Goal: Communication & Community: Answer question/provide support

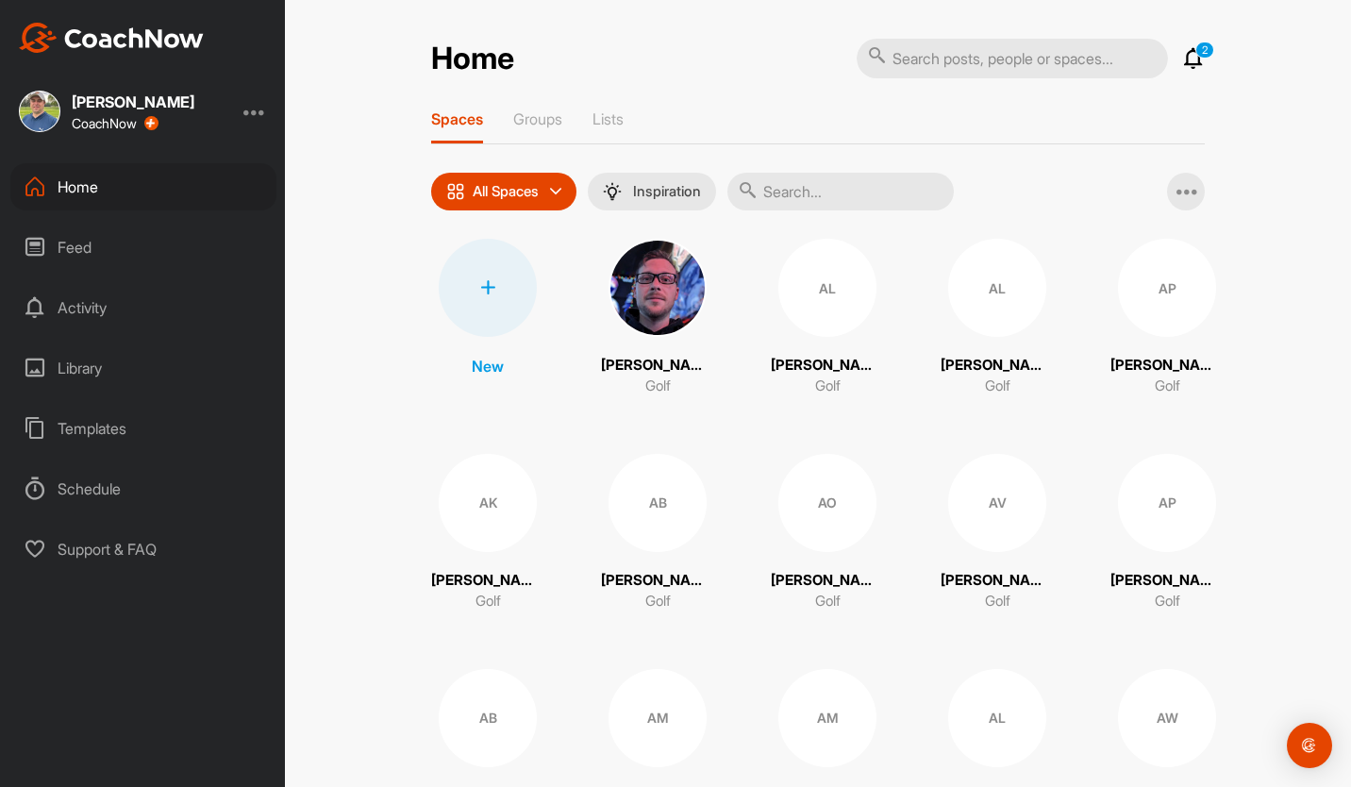
click at [1194, 62] on icon at bounding box center [1193, 58] width 23 height 23
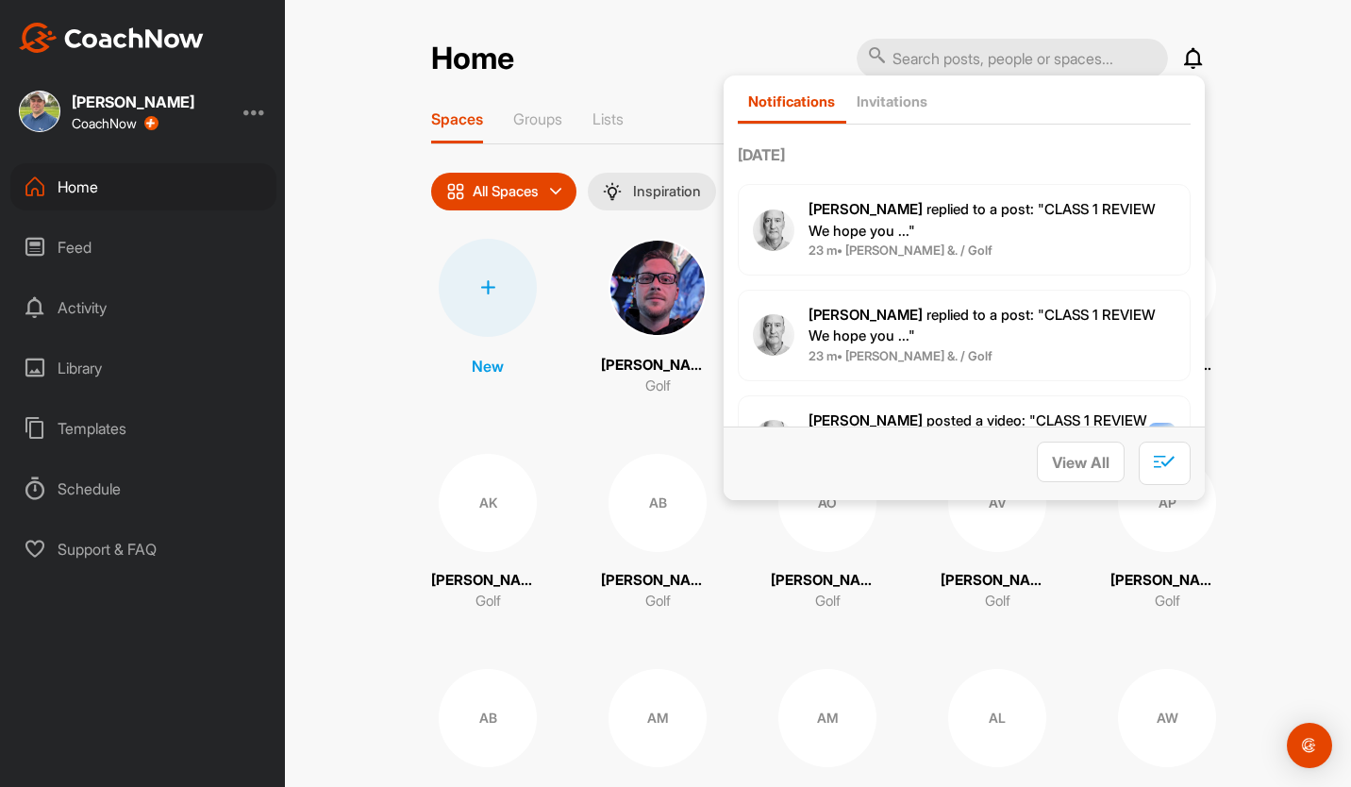
click at [1235, 211] on div "Home Notifications Invitations [DATE] [PERSON_NAME] replied to a post : "CLASS …" at bounding box center [818, 393] width 1066 height 787
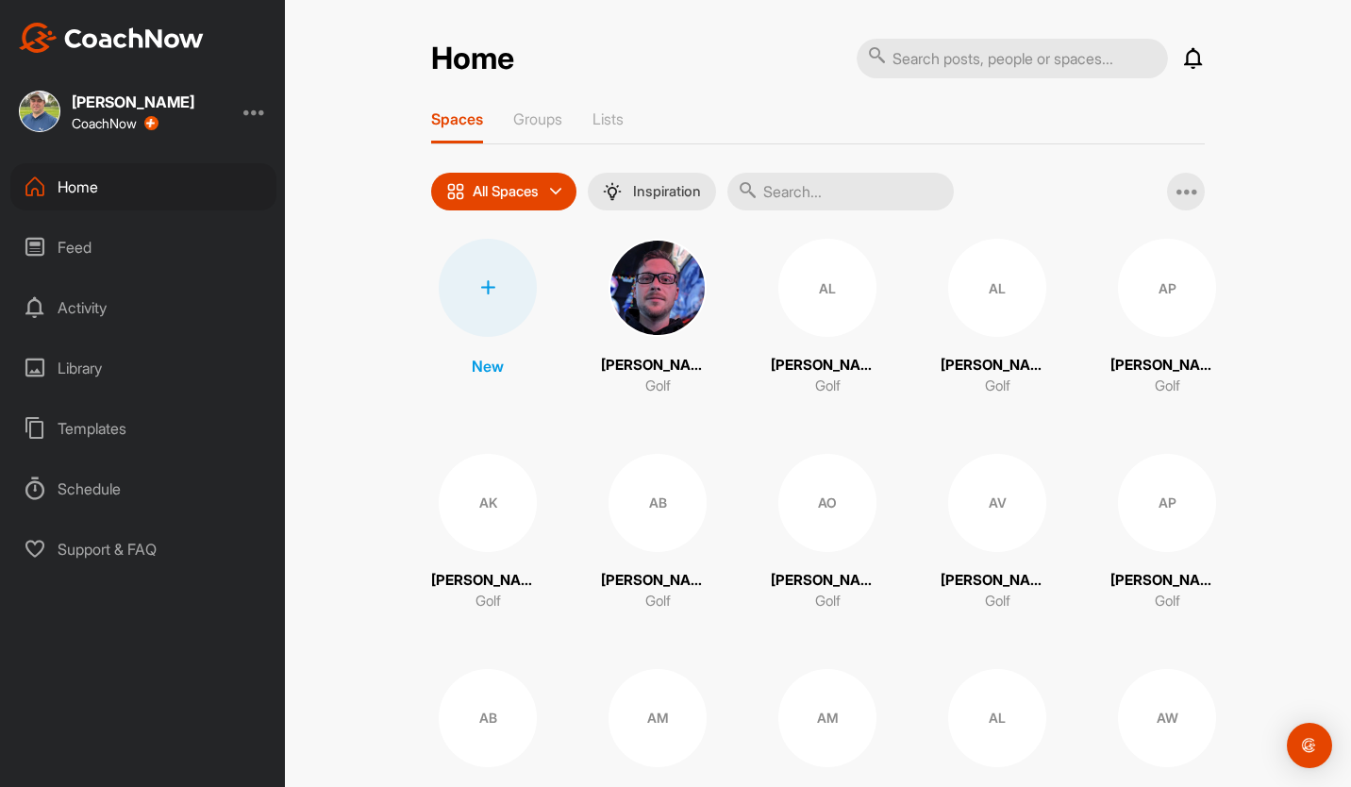
click at [82, 243] on div "Feed" at bounding box center [143, 247] width 266 height 47
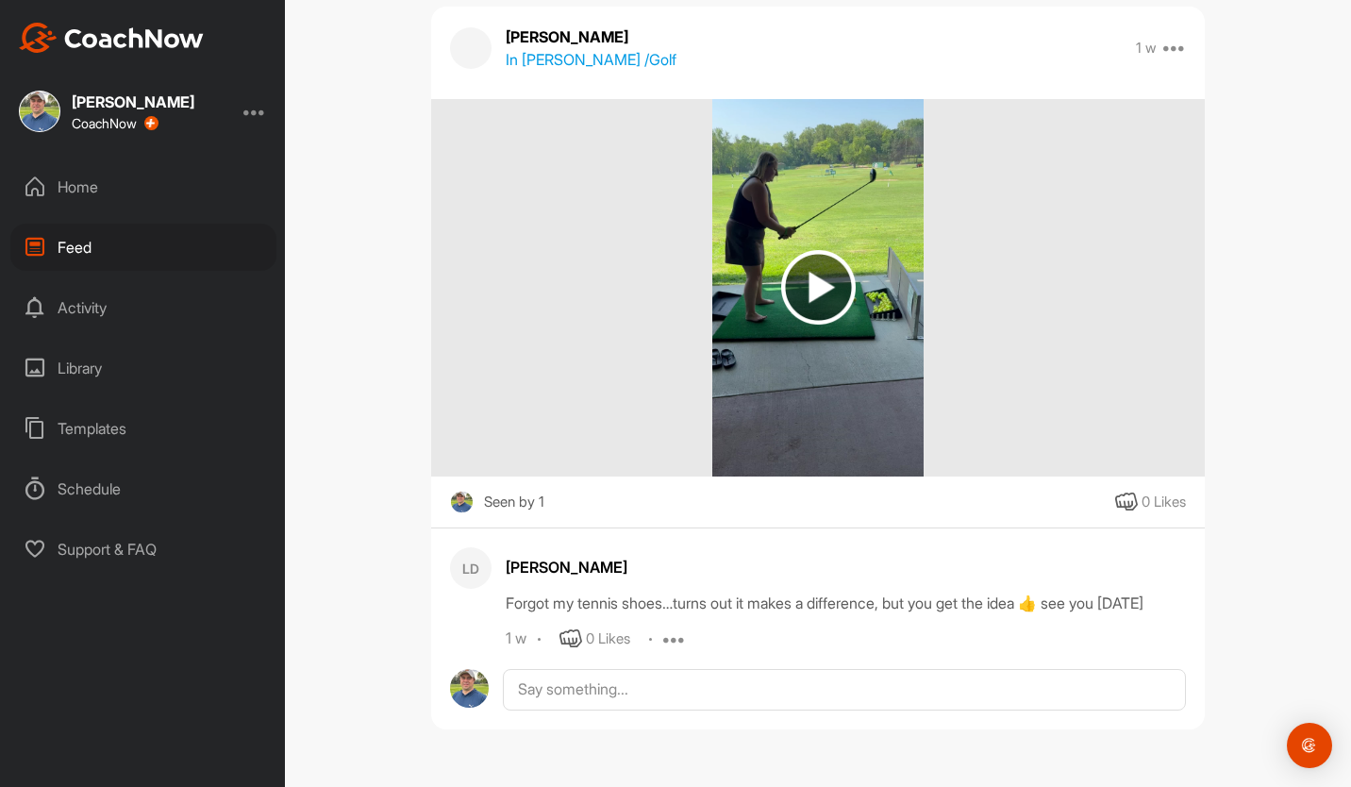
scroll to position [20255, 0]
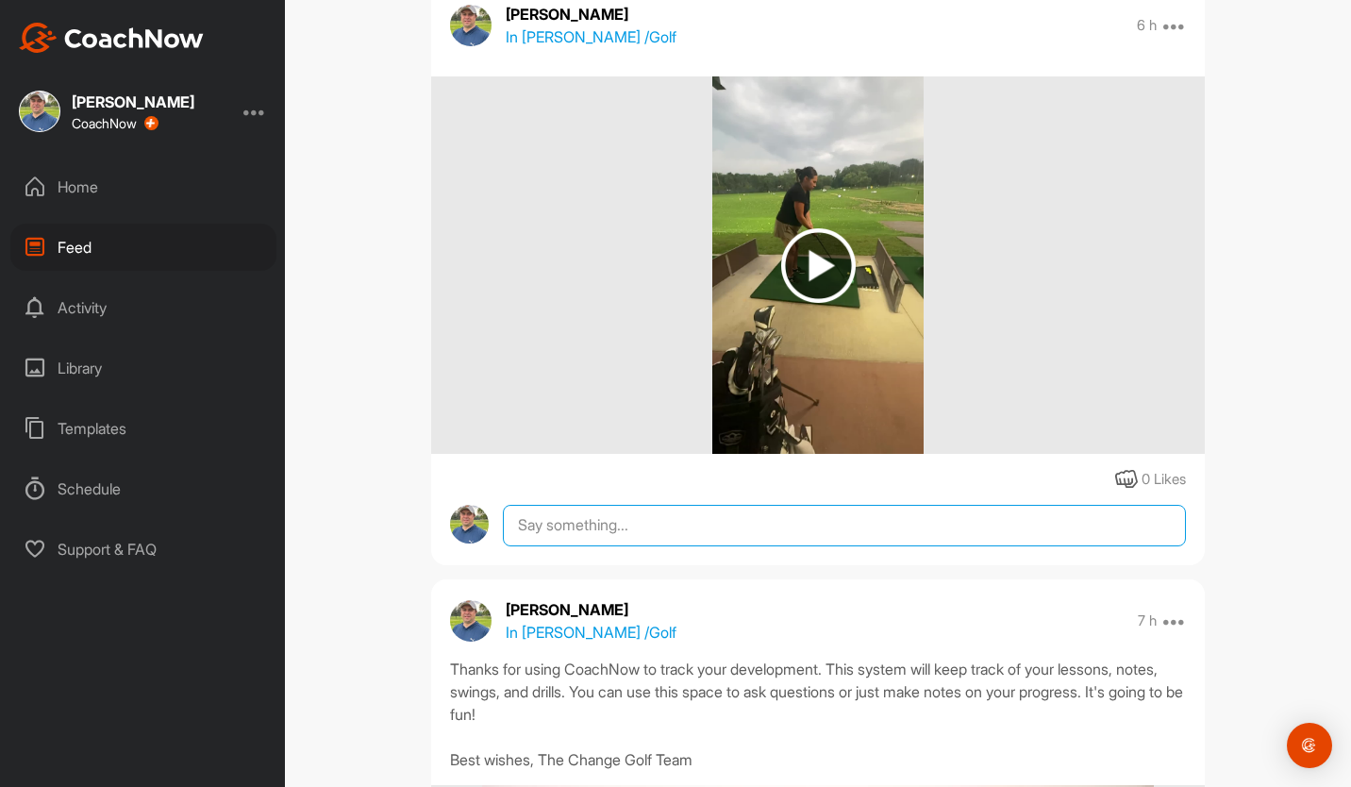
click at [616, 534] on textarea at bounding box center [844, 526] width 683 height 42
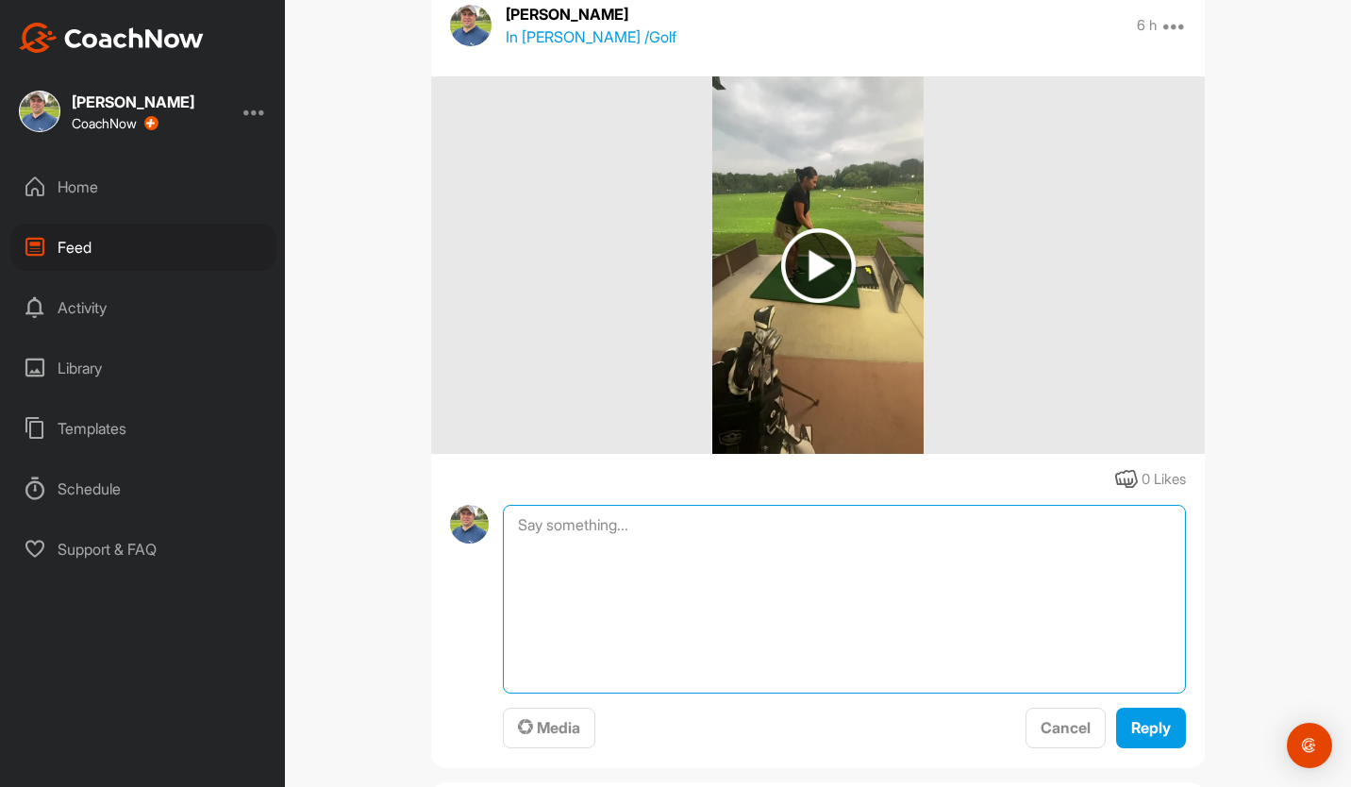
paste textarea "Lo Ipsum, Dolorsitametcon ad elitseddoe tem incid! Ut lab e dolorema aliquae ad…"
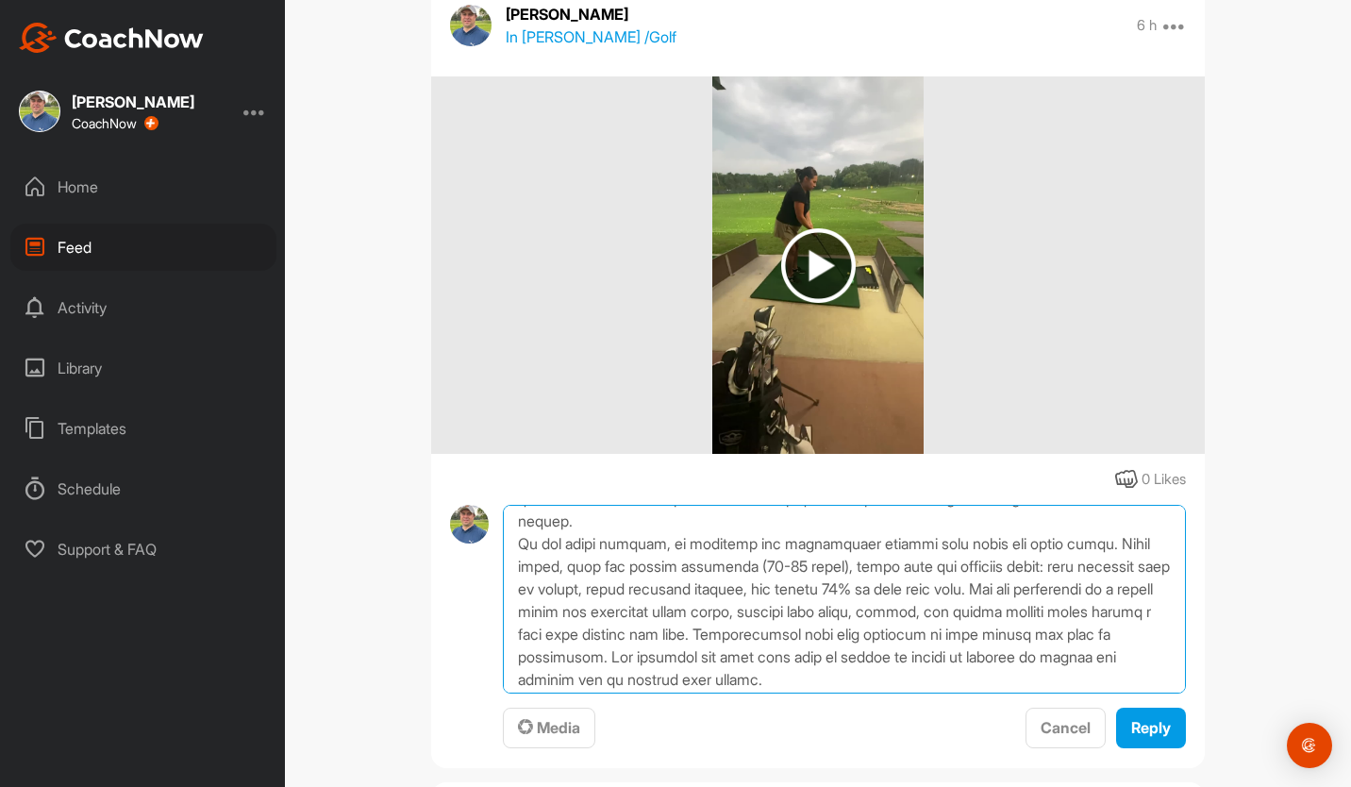
scroll to position [0, 0]
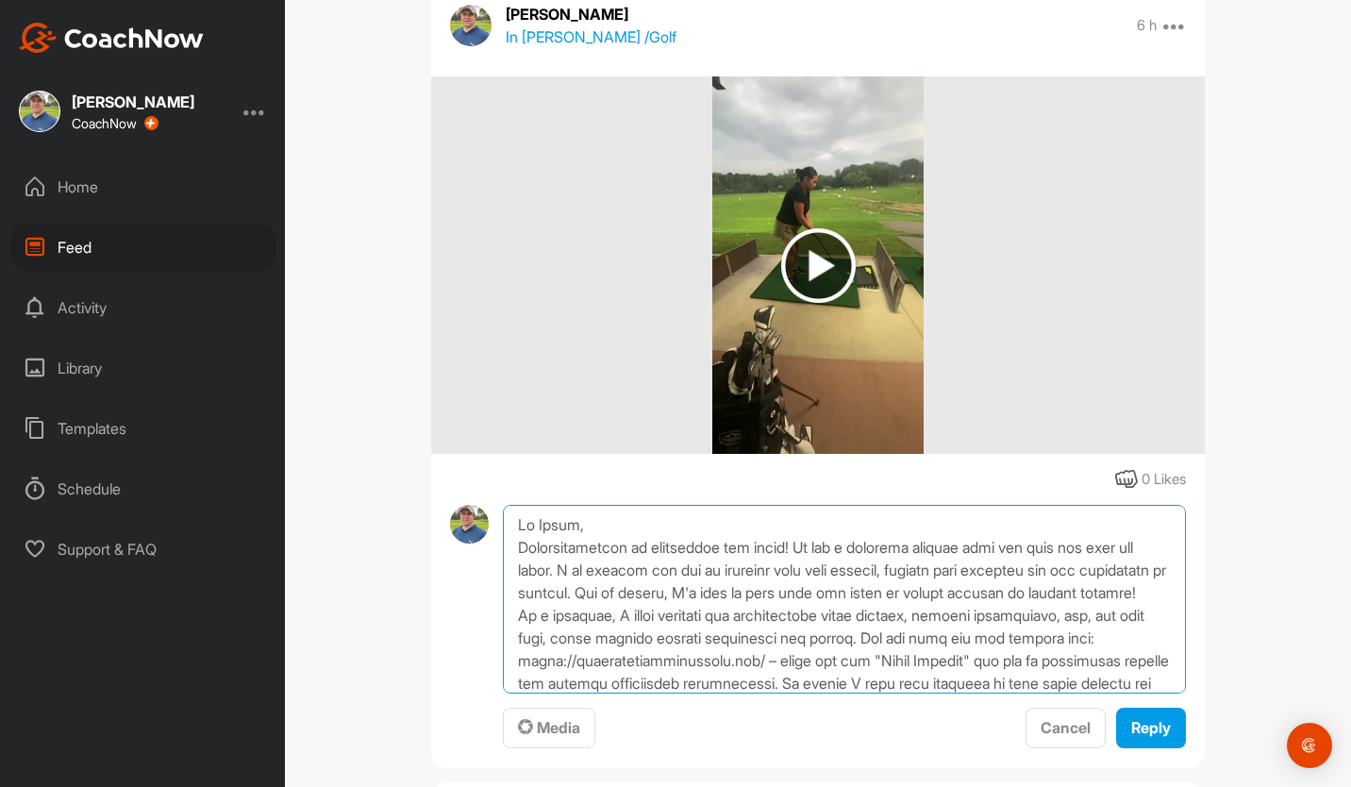
click at [564, 526] on textarea at bounding box center [844, 599] width 683 height 189
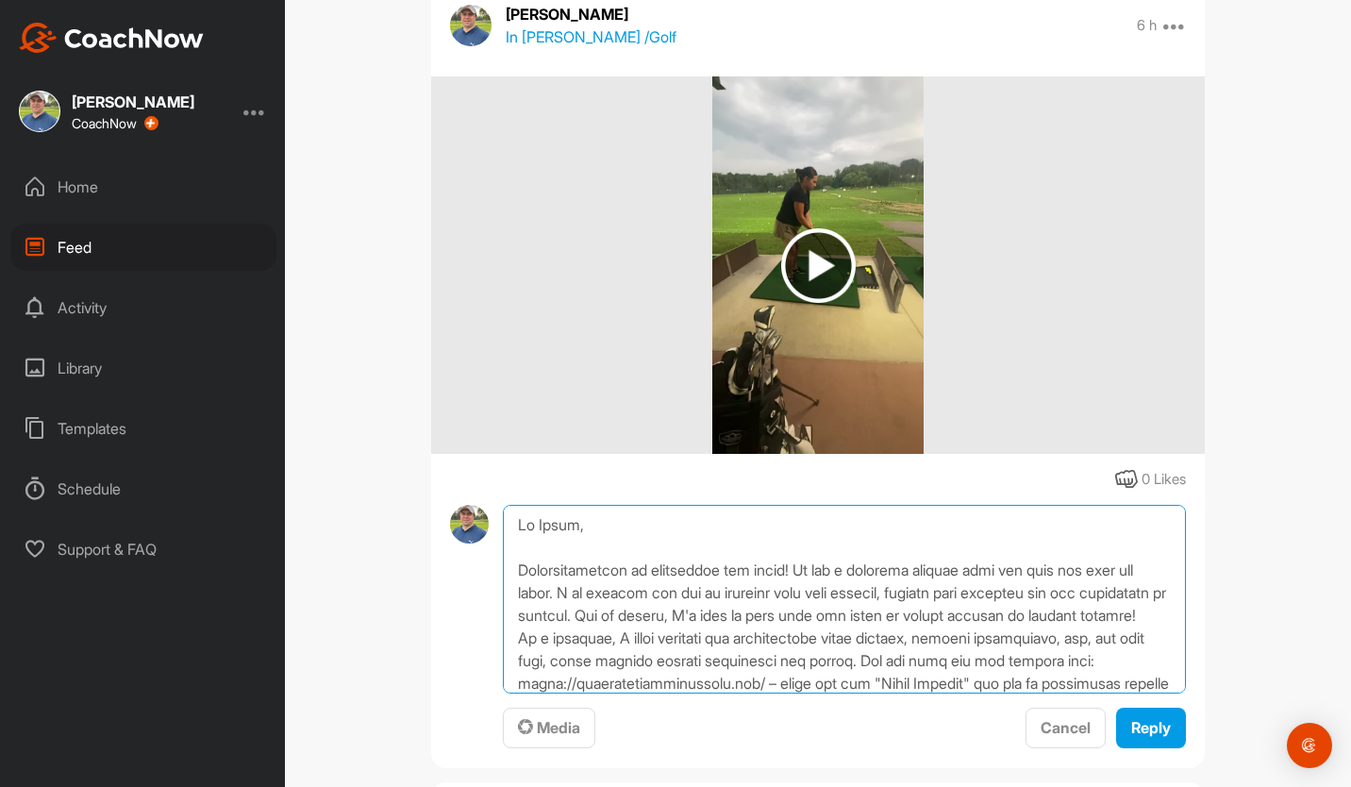
click at [661, 635] on textarea at bounding box center [844, 599] width 683 height 189
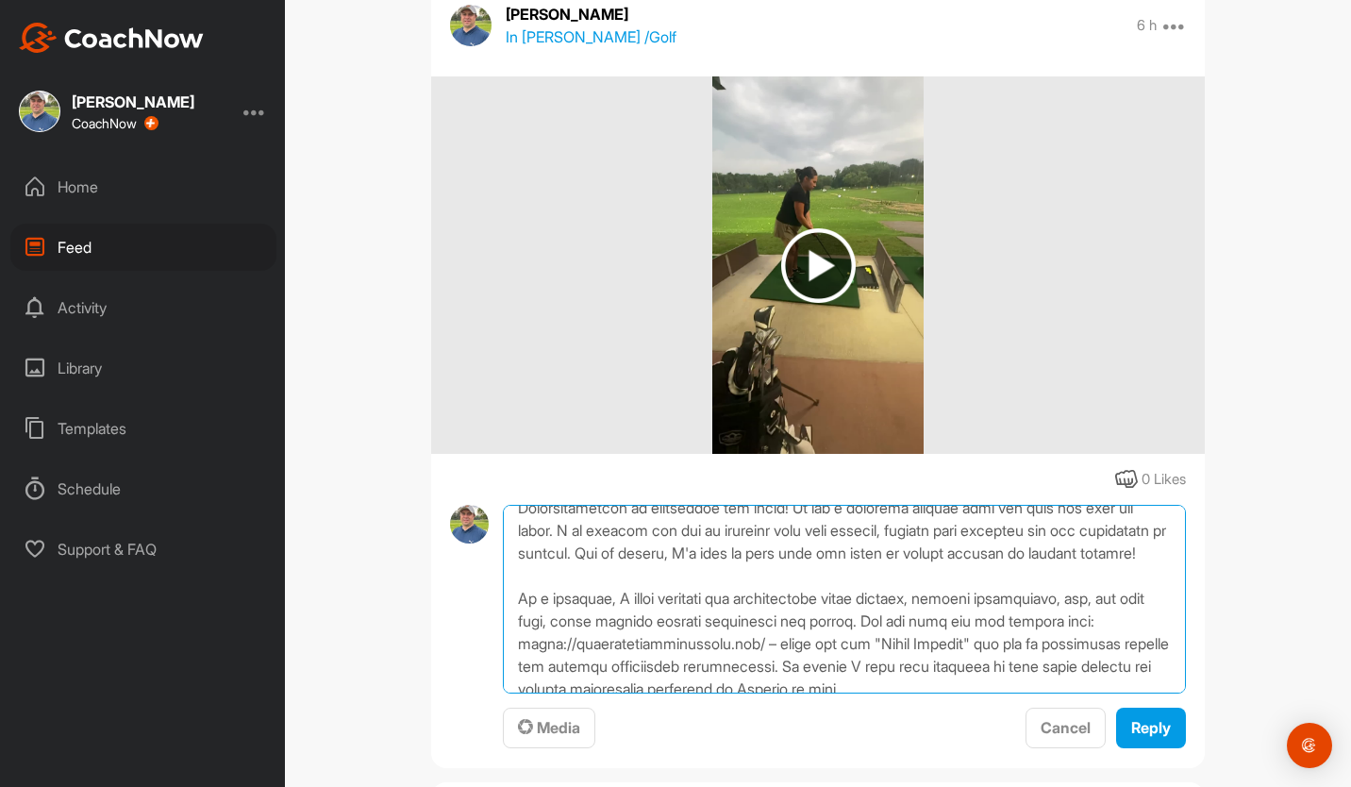
scroll to position [94, 0]
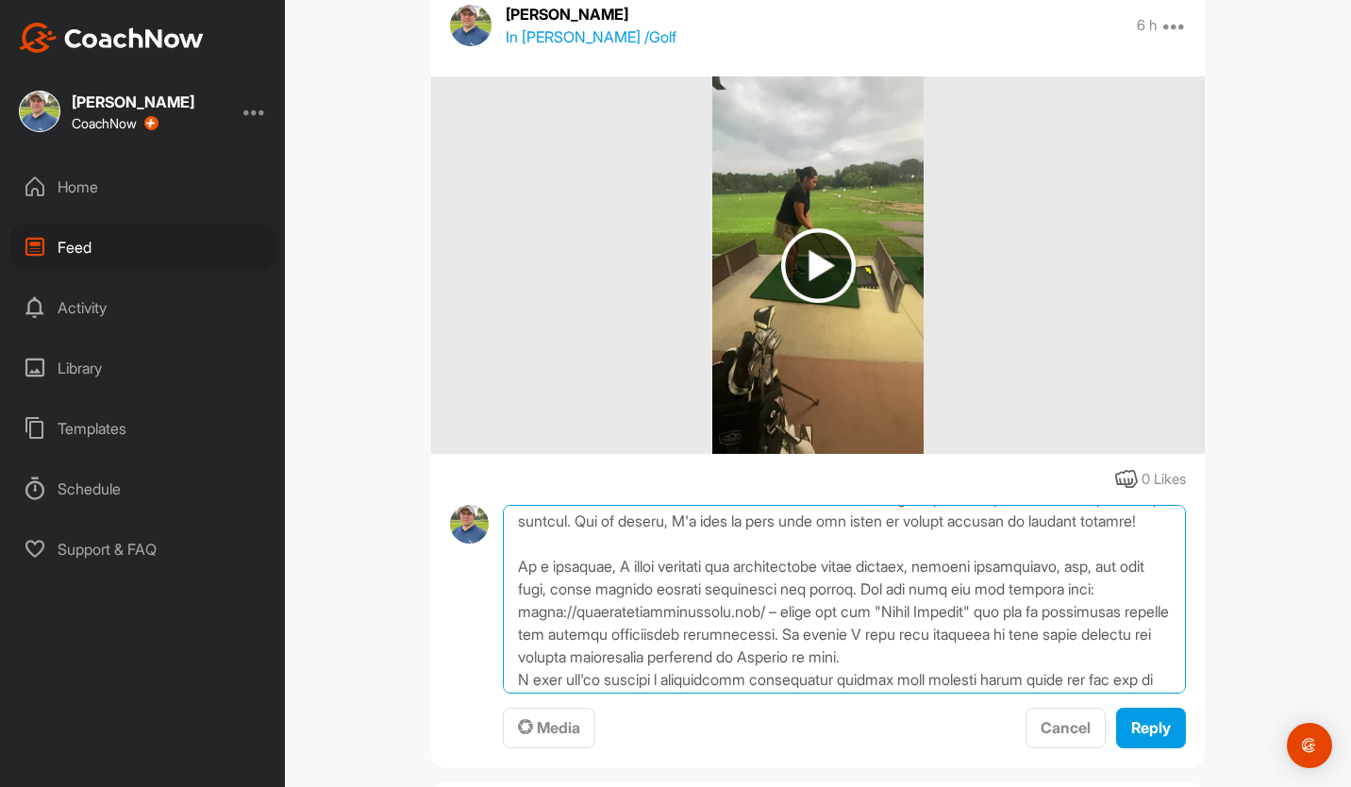
click at [990, 678] on textarea at bounding box center [844, 599] width 683 height 189
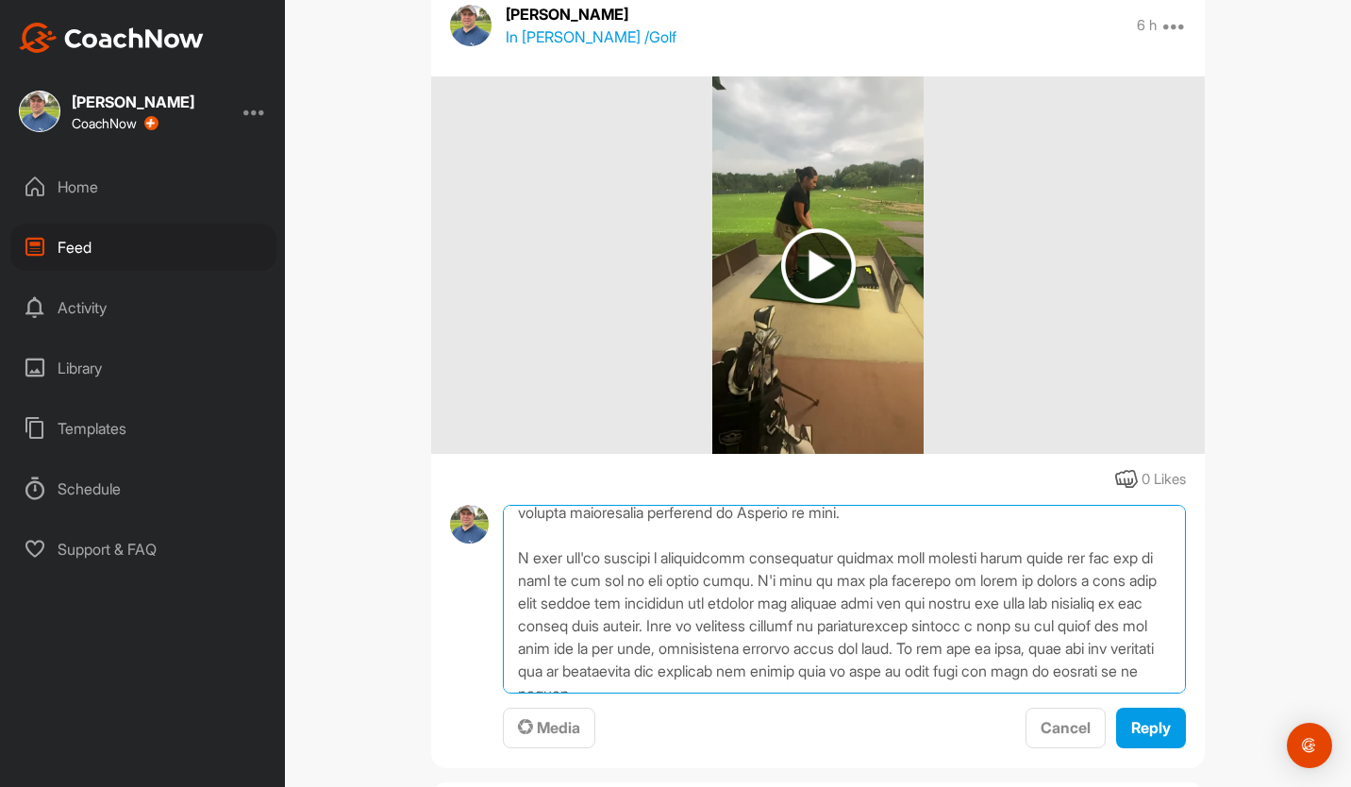
scroll to position [302, 0]
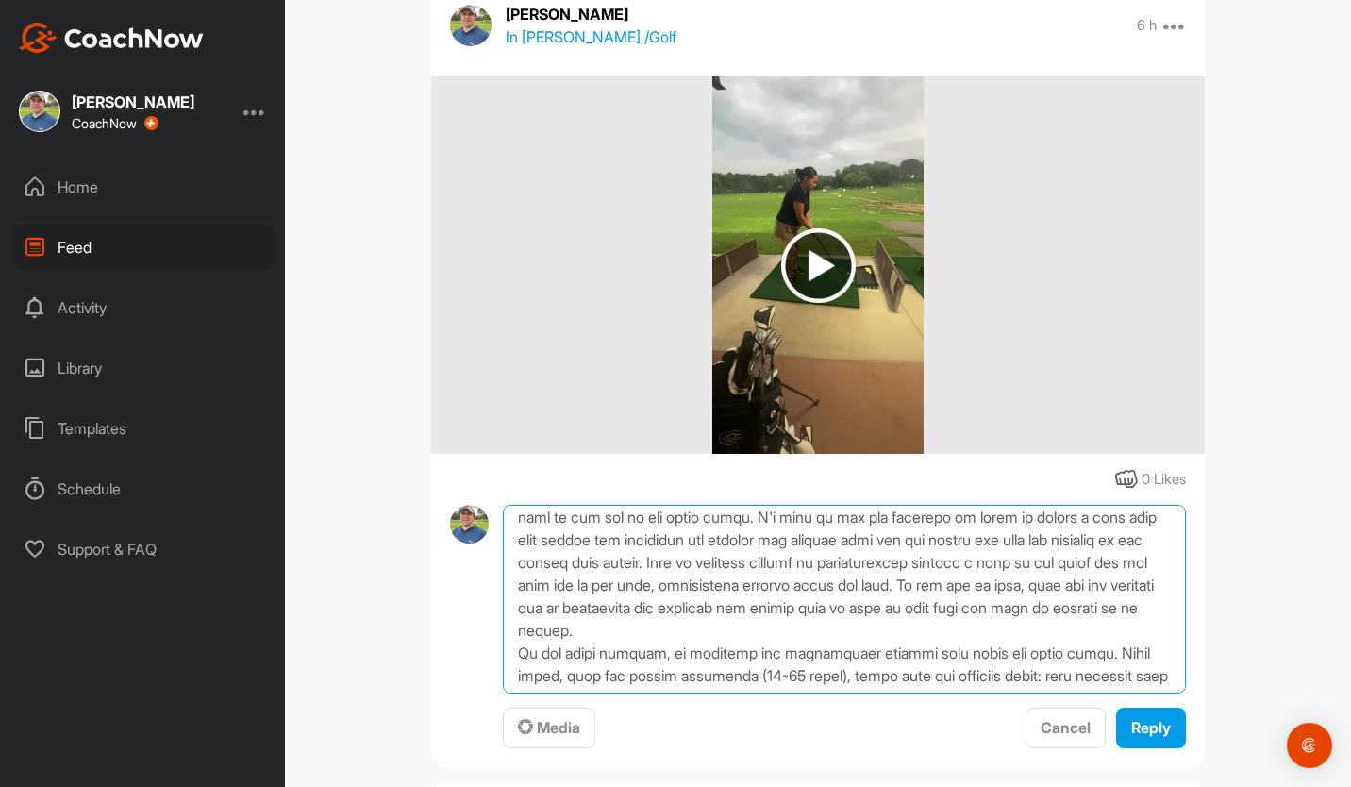
drag, startPoint x: 834, startPoint y: 658, endPoint x: 807, endPoint y: 549, distance: 111.9
click at [807, 549] on textarea at bounding box center [844, 599] width 683 height 189
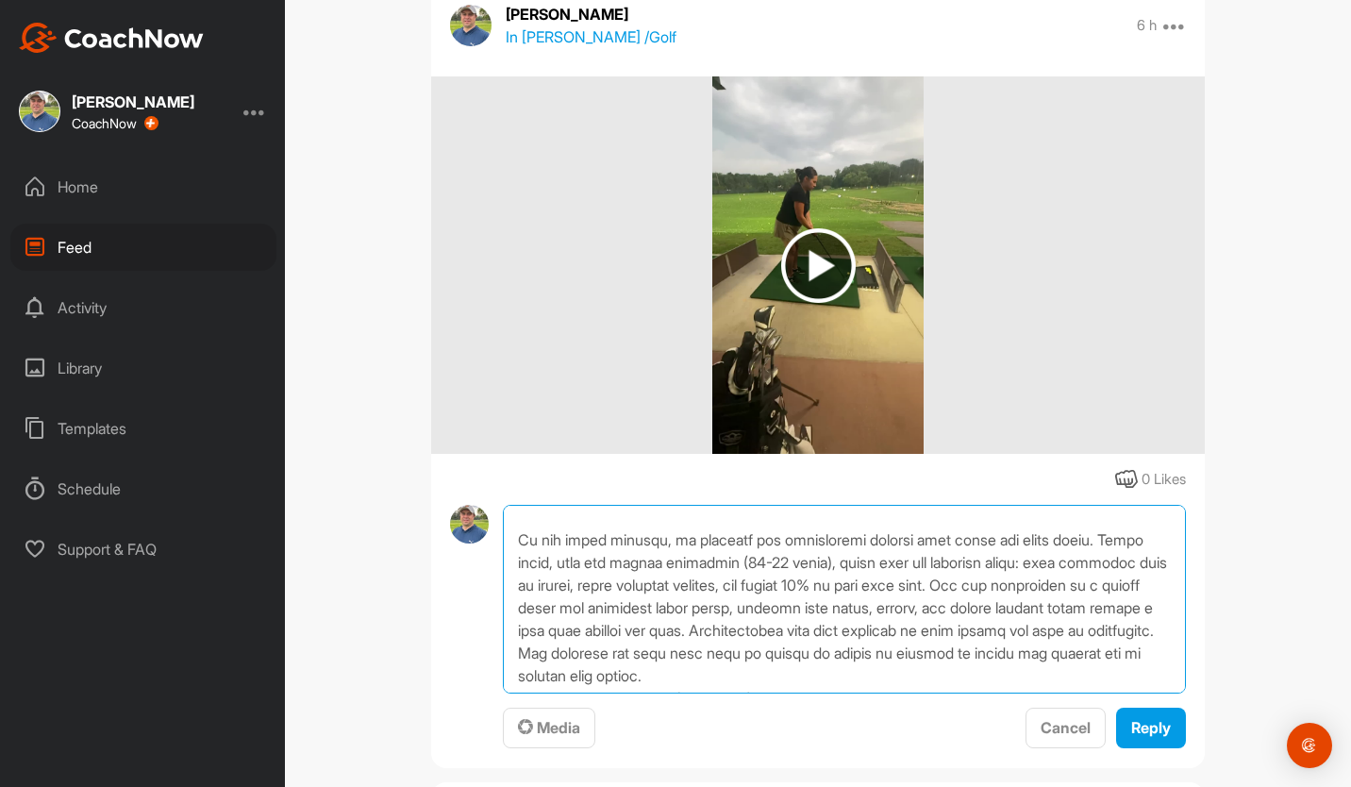
scroll to position [419, 0]
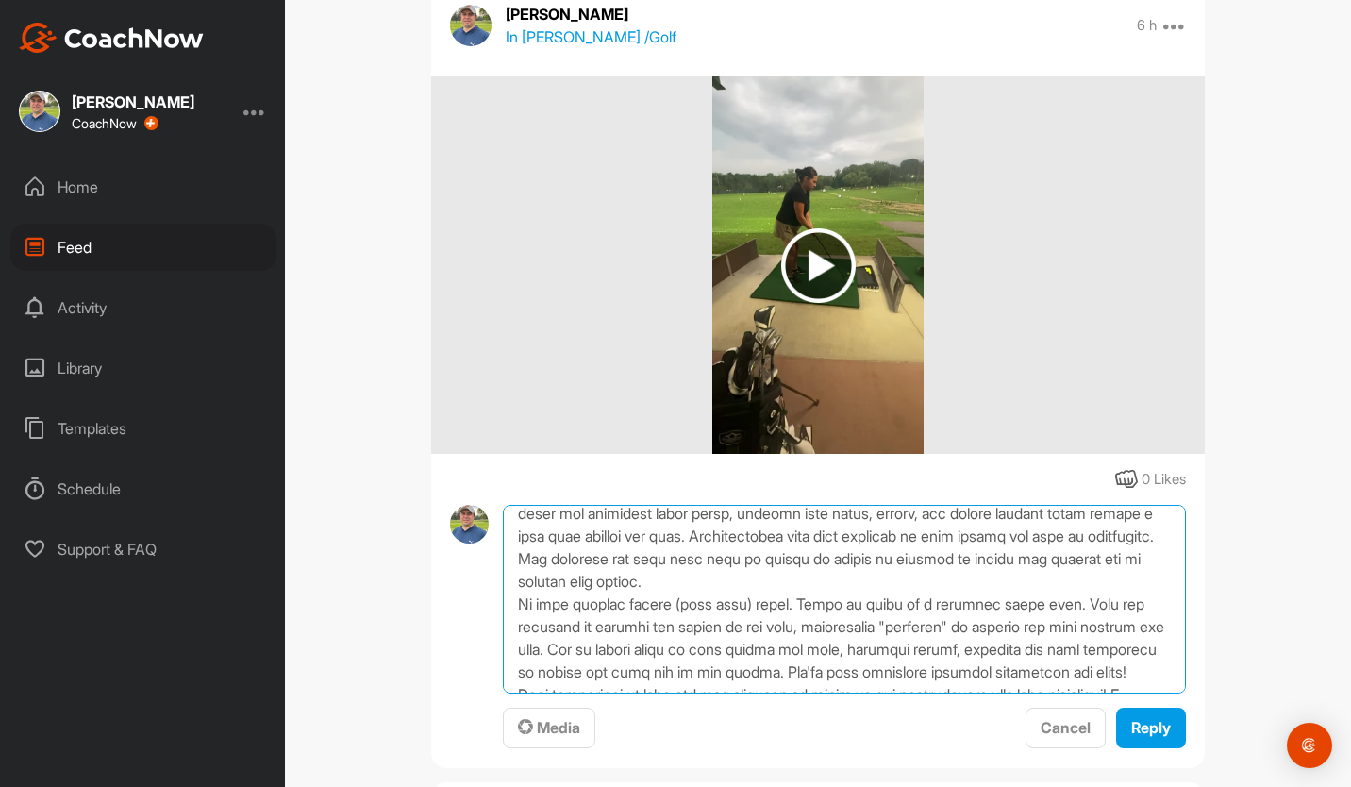
click at [964, 605] on textarea at bounding box center [844, 599] width 683 height 189
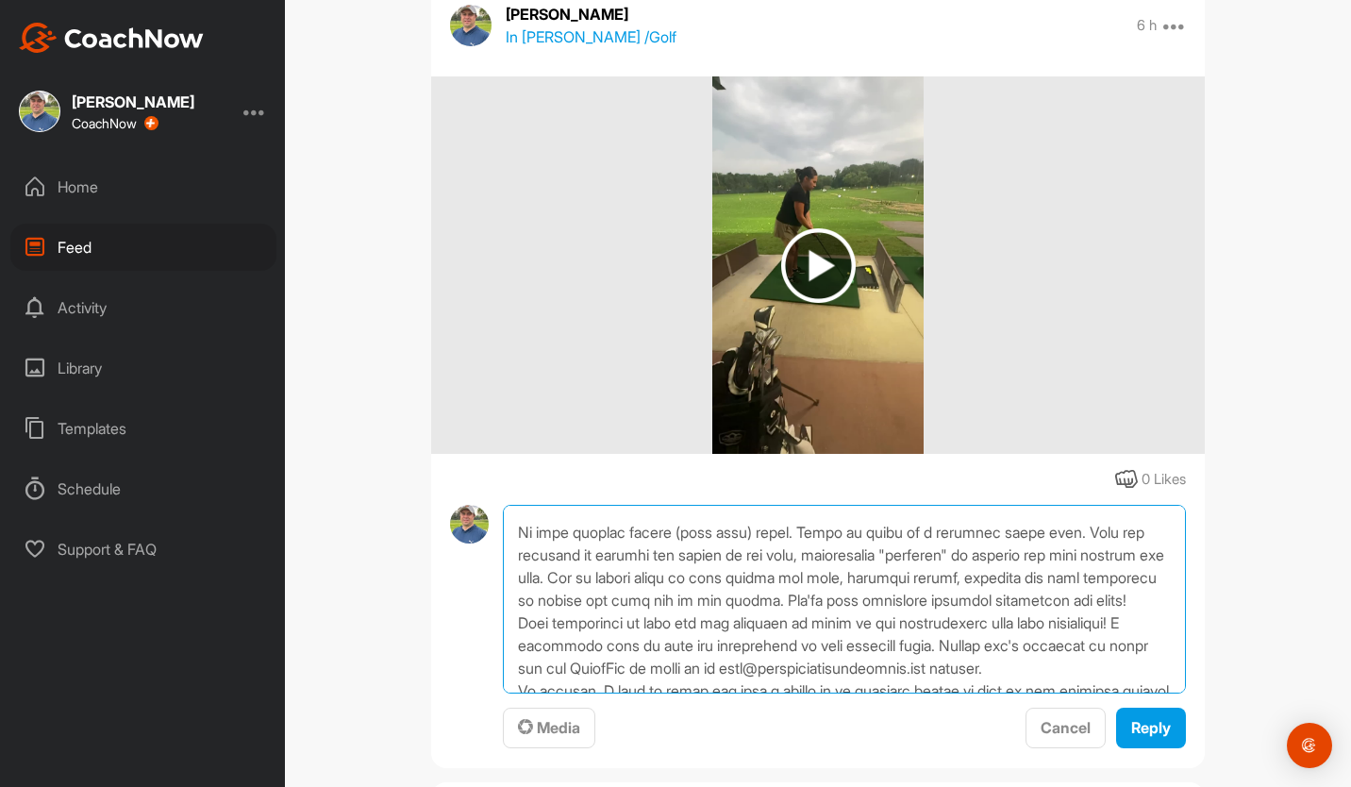
scroll to position [536, 0]
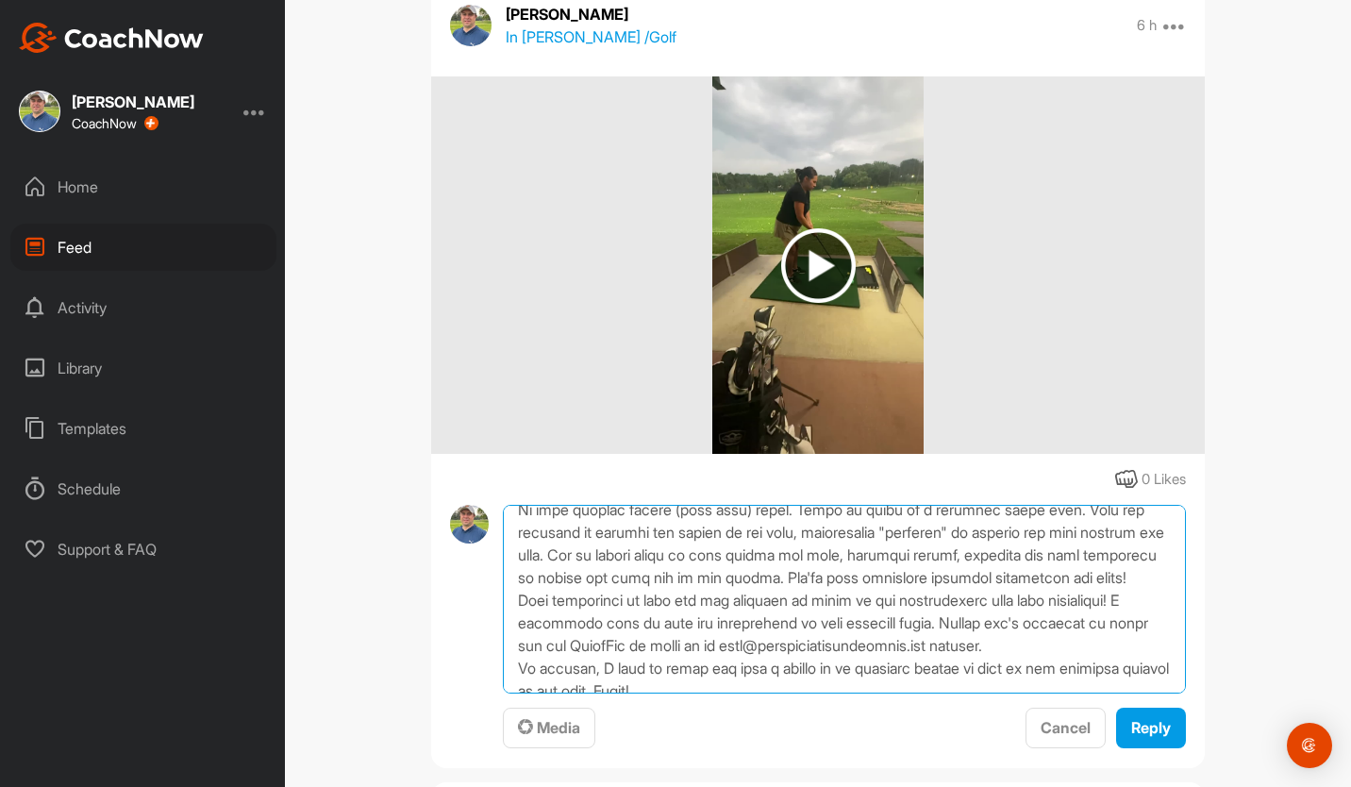
drag, startPoint x: 877, startPoint y: 600, endPoint x: 956, endPoint y: 585, distance: 80.7
click at [877, 600] on textarea at bounding box center [844, 599] width 683 height 189
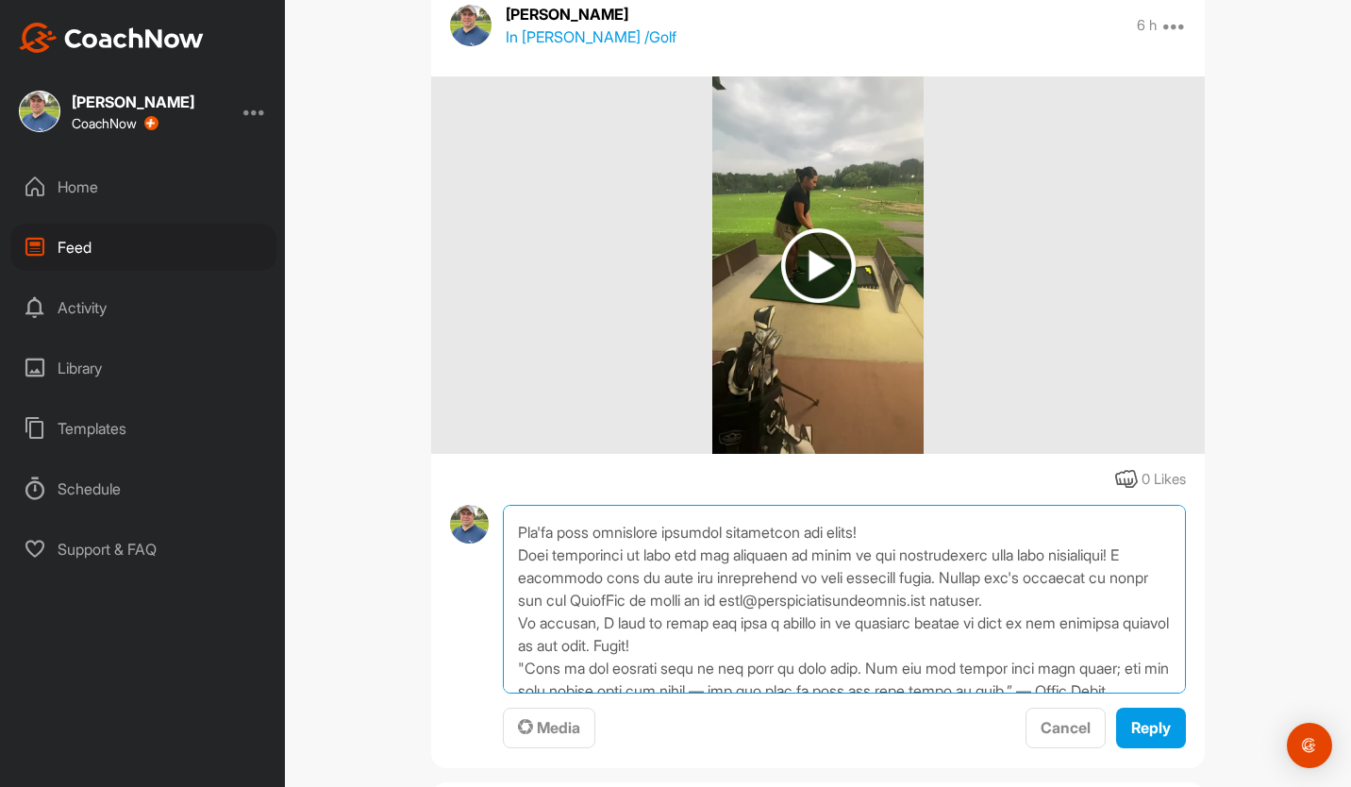
scroll to position [649, 0]
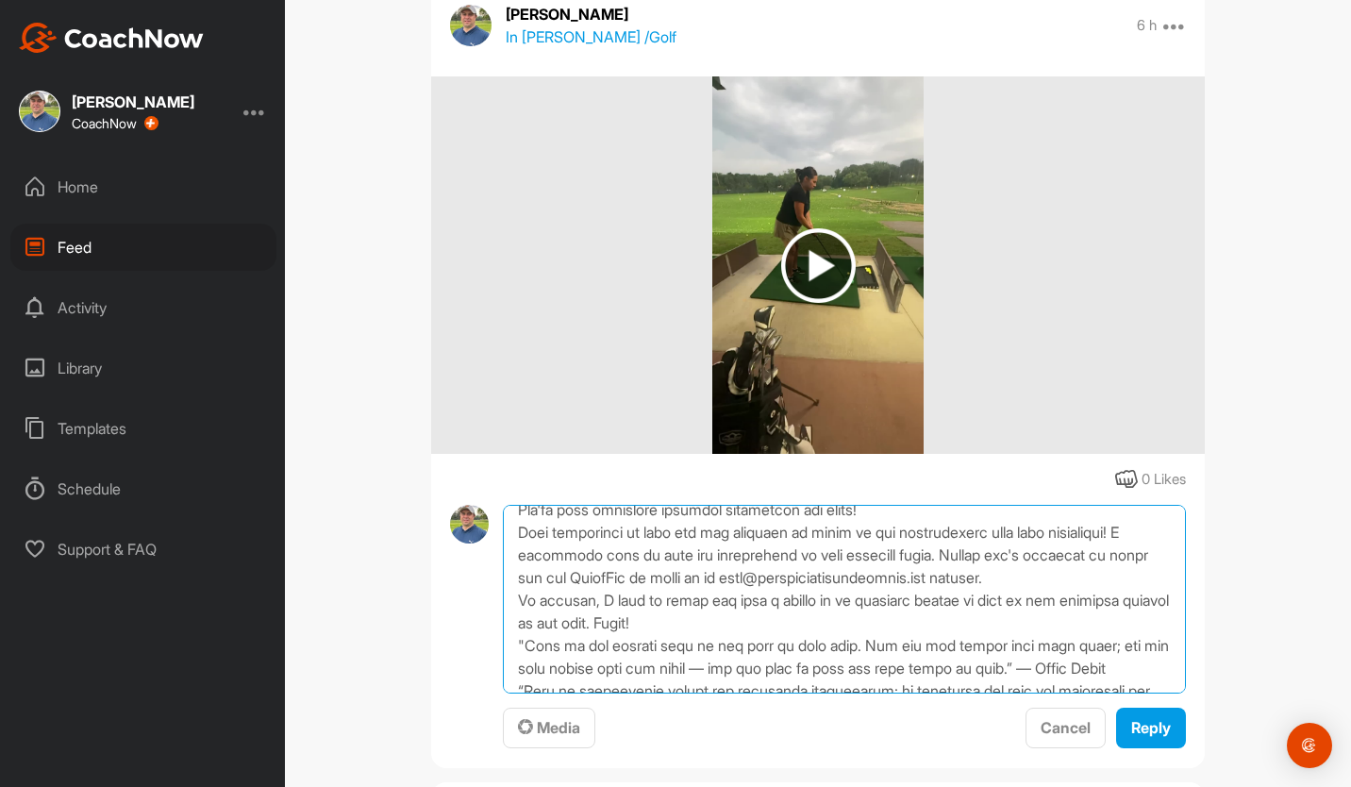
click at [899, 535] on textarea at bounding box center [844, 599] width 683 height 189
click at [512, 565] on textarea at bounding box center [844, 599] width 683 height 189
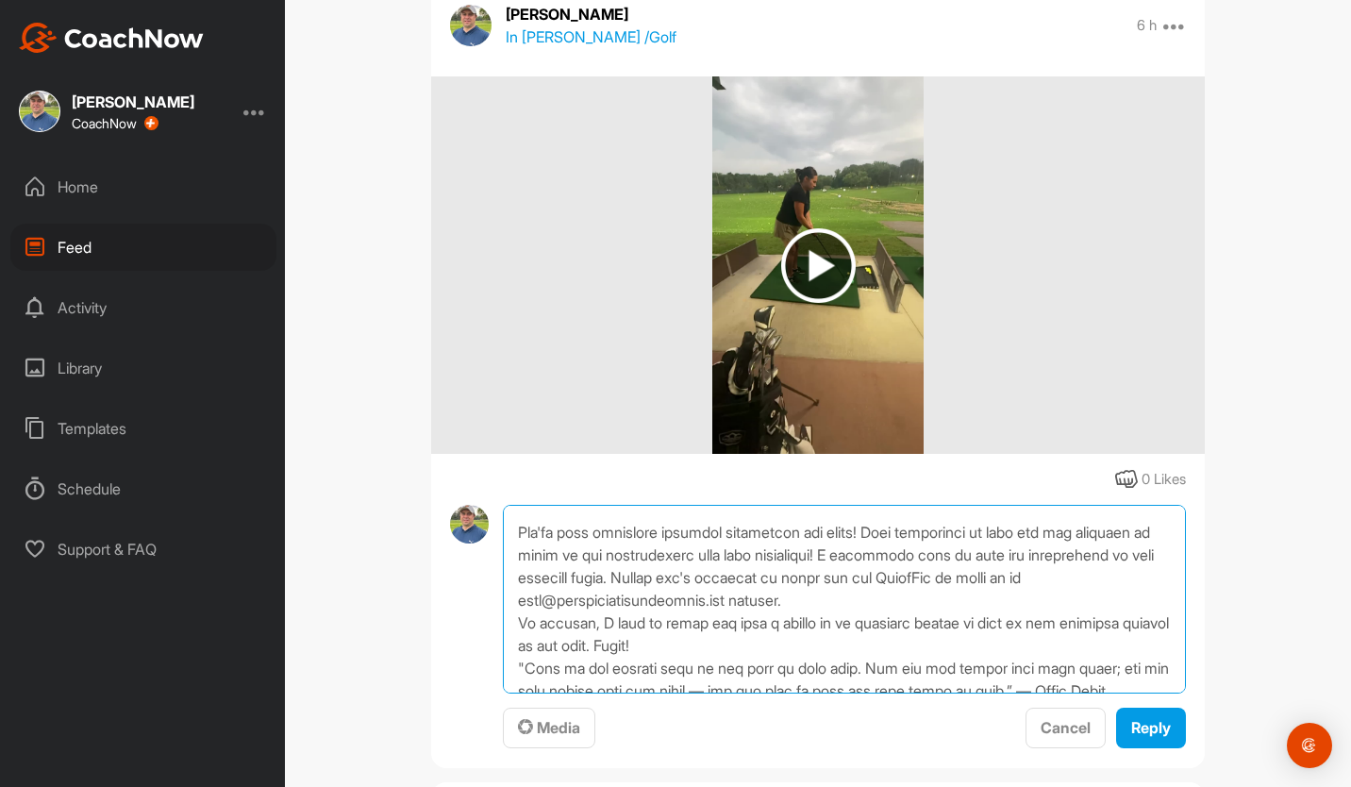
click at [935, 573] on textarea at bounding box center [844, 599] width 683 height 189
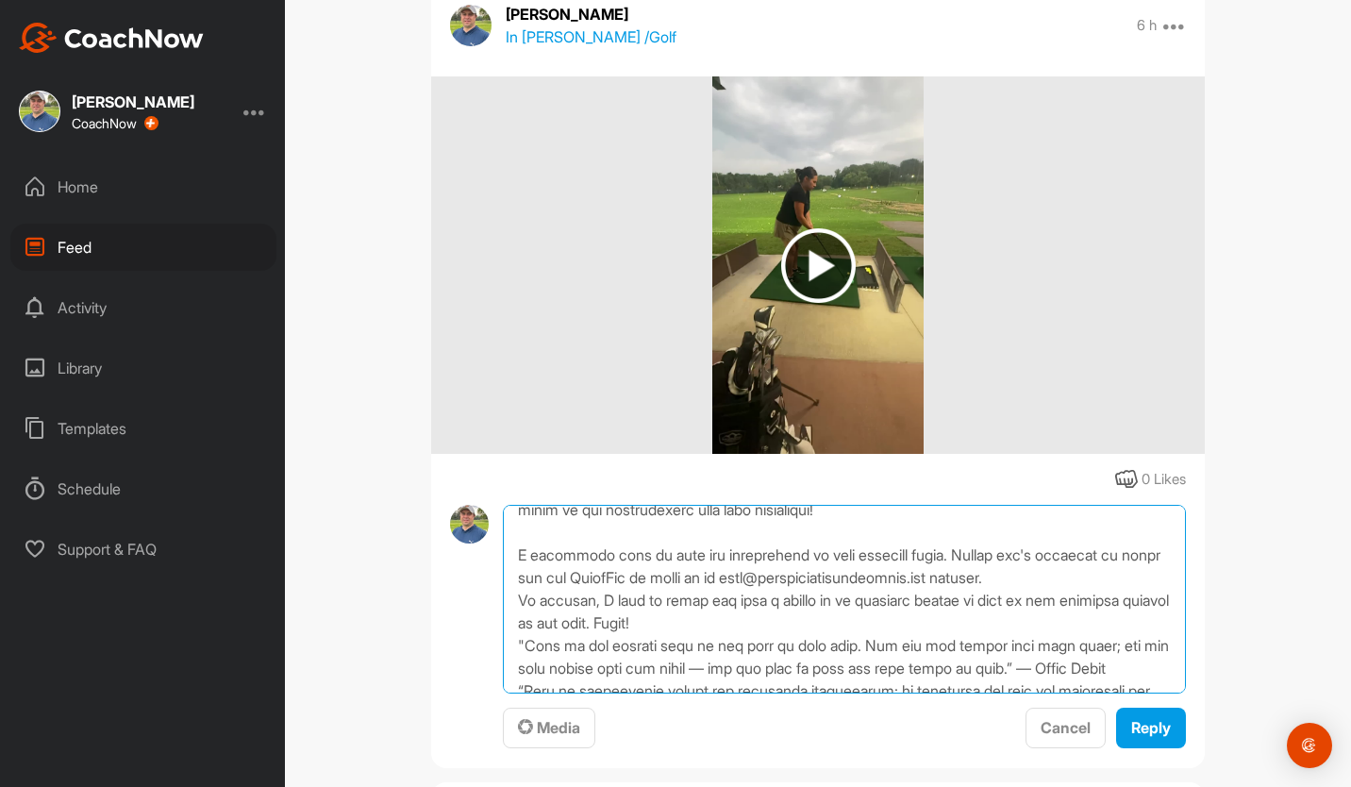
scroll to position [695, 0]
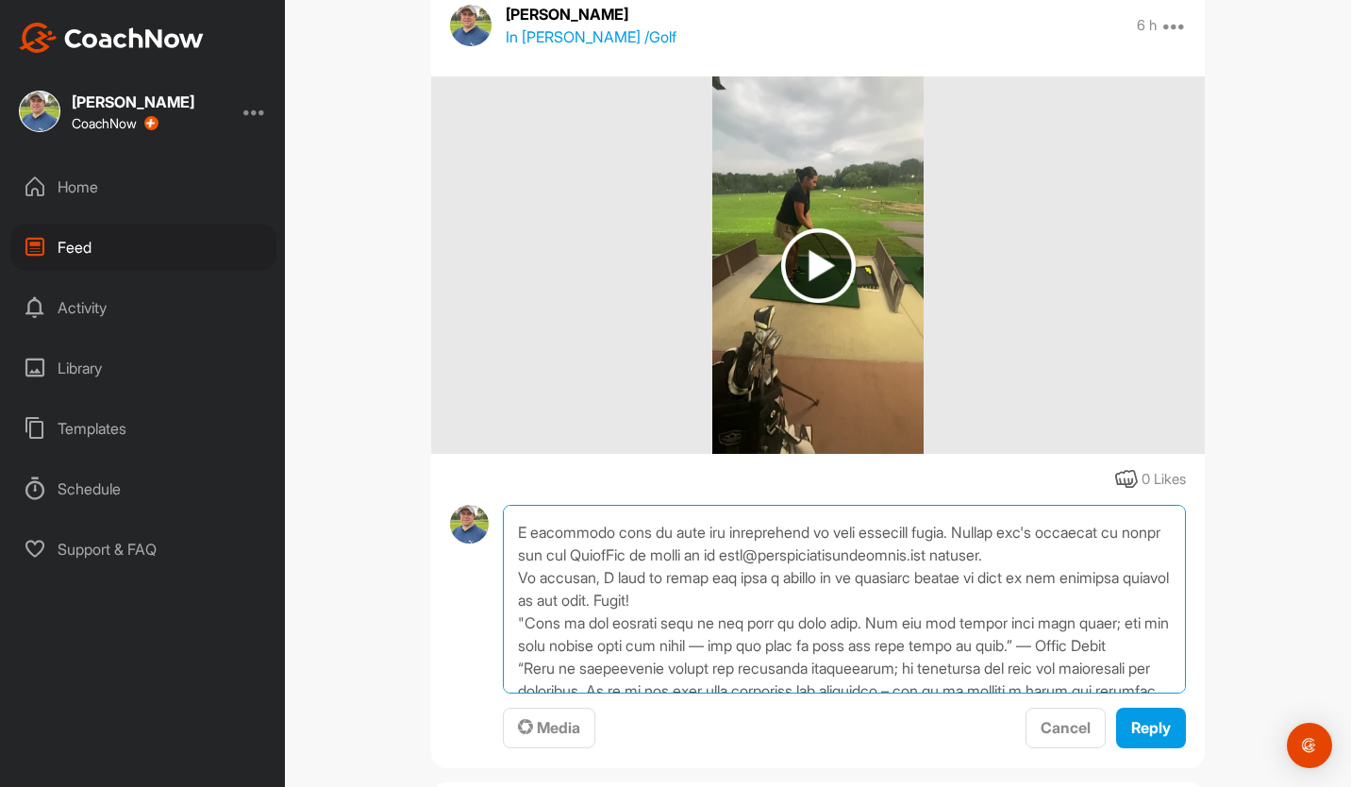
click at [1107, 577] on textarea at bounding box center [844, 599] width 683 height 189
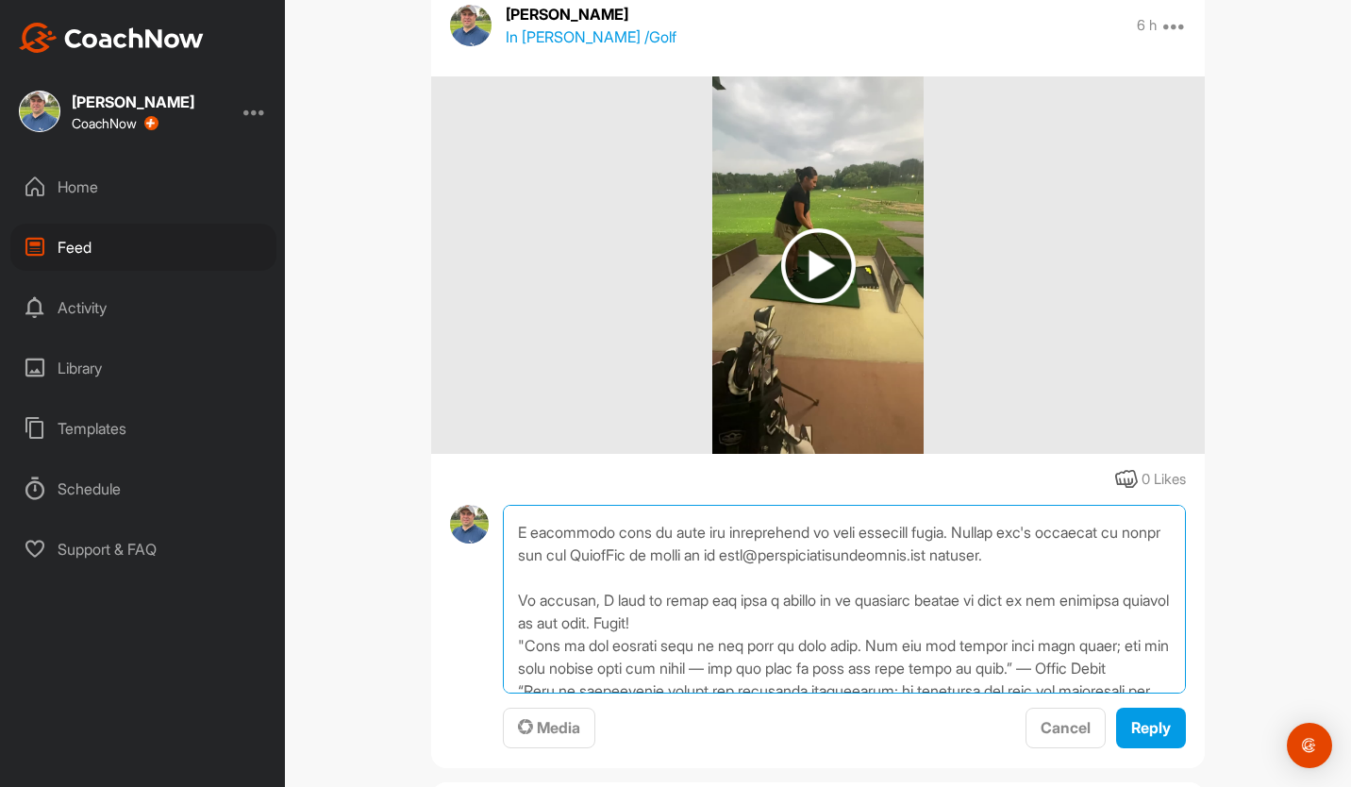
click at [694, 636] on textarea at bounding box center [844, 599] width 683 height 189
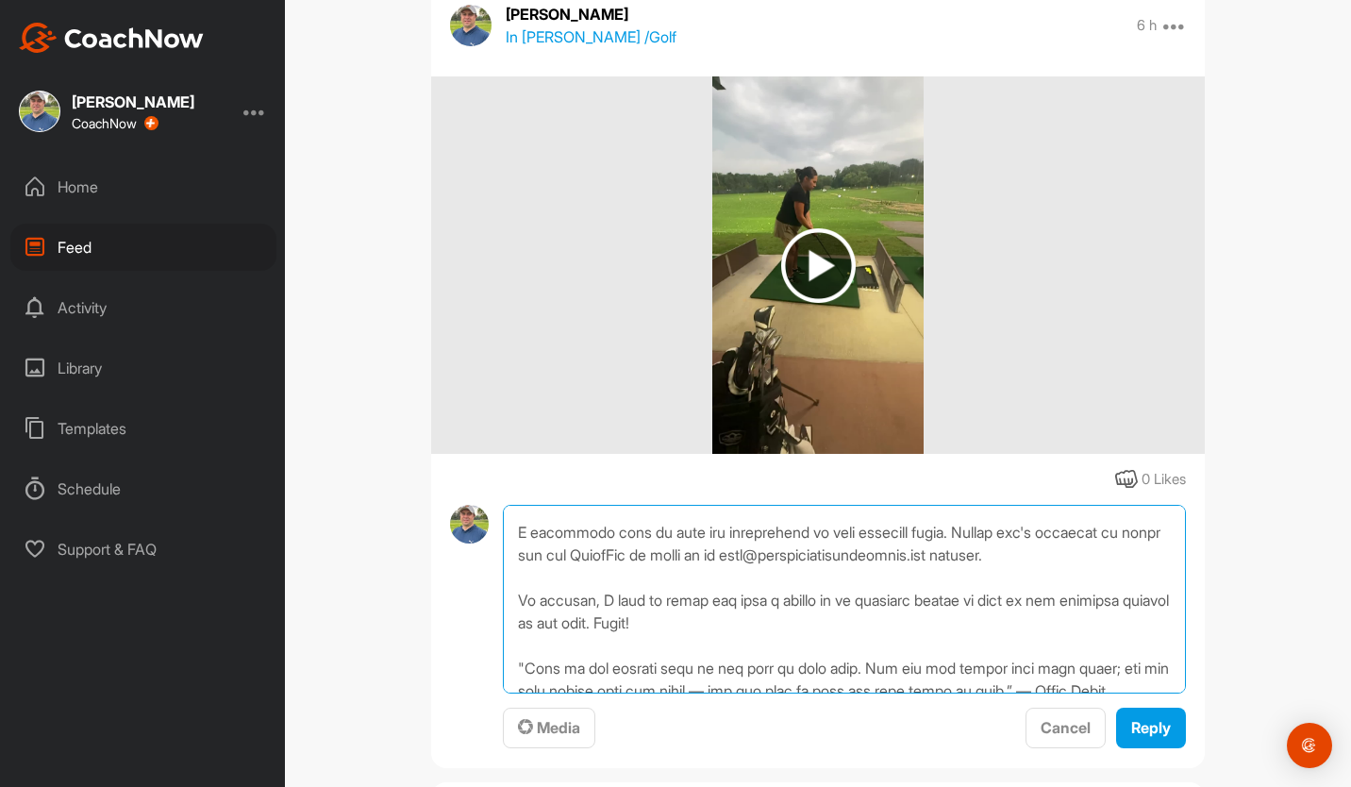
scroll to position [789, 0]
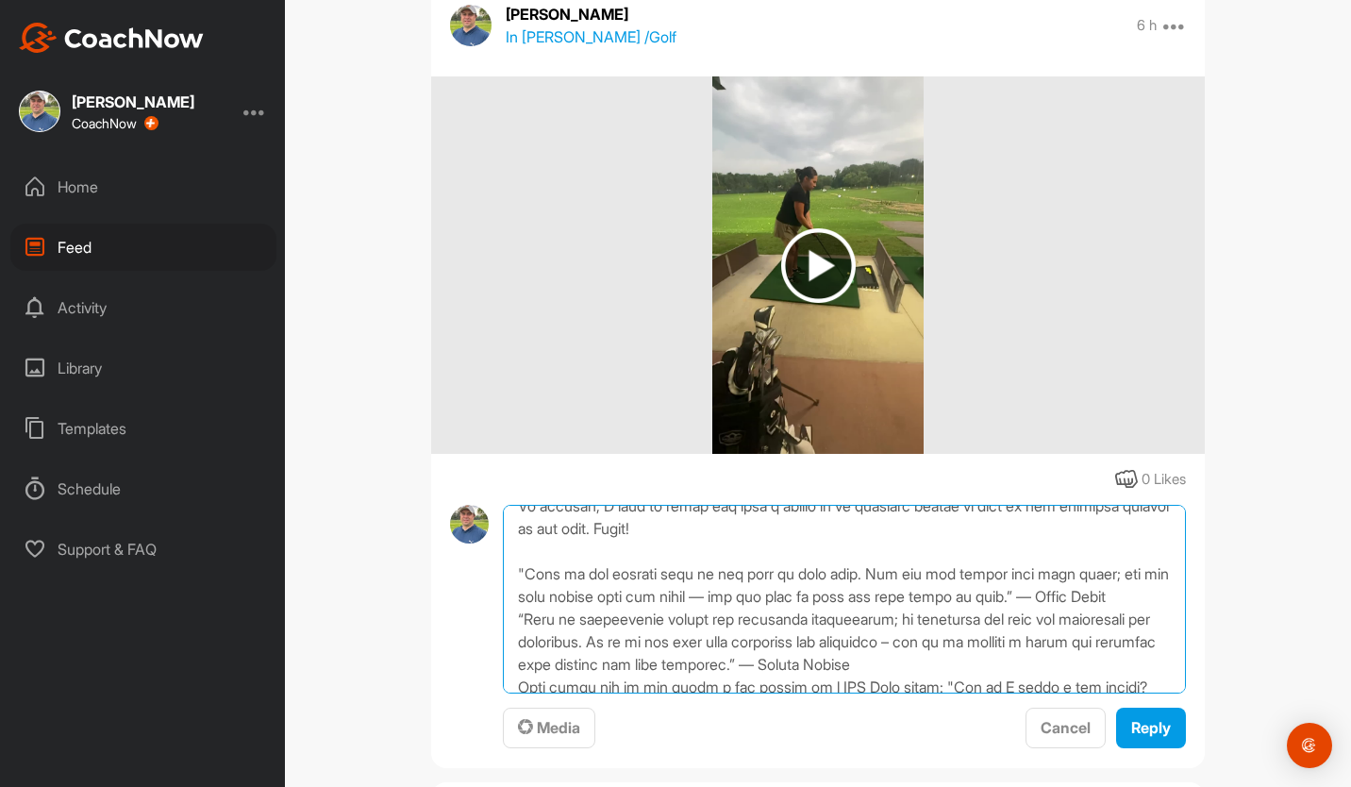
click at [639, 644] on textarea at bounding box center [844, 599] width 683 height 189
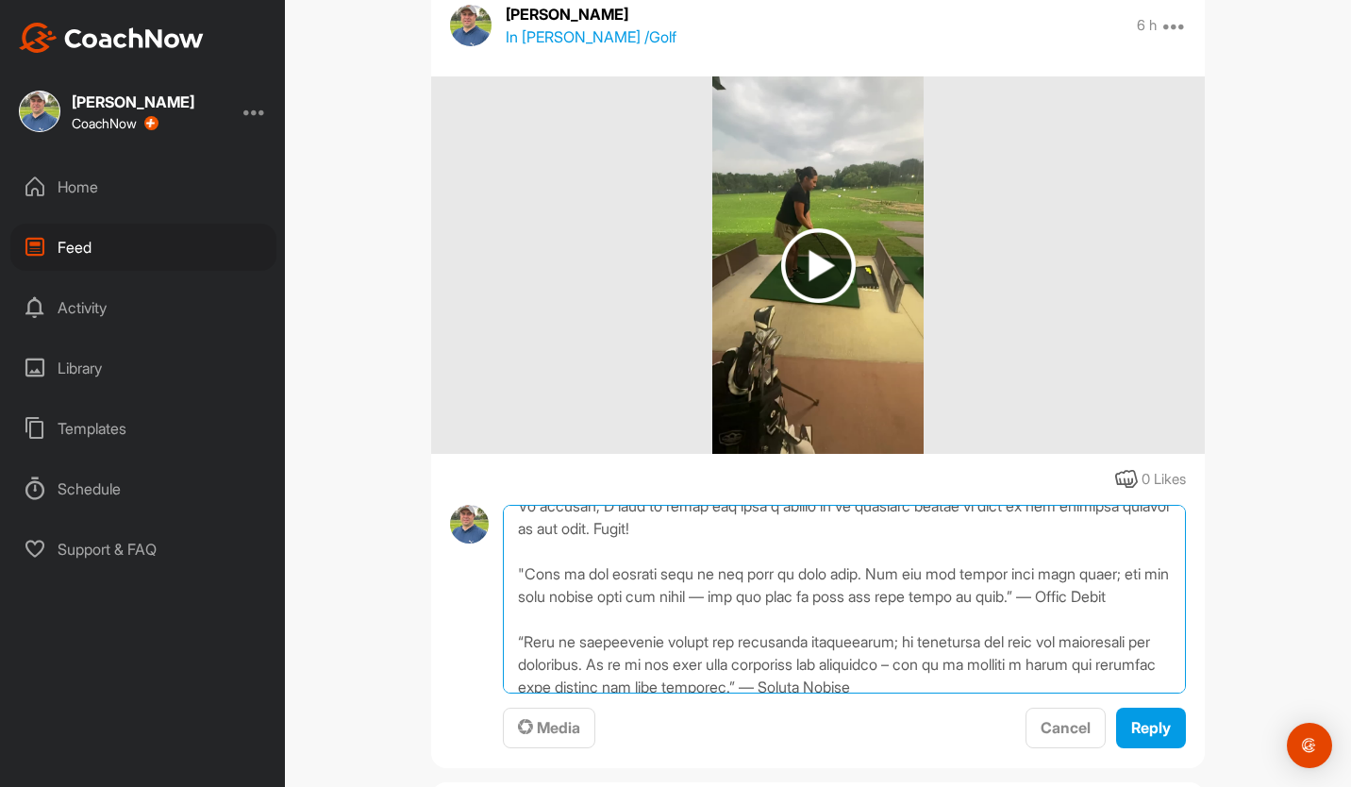
scroll to position [883, 0]
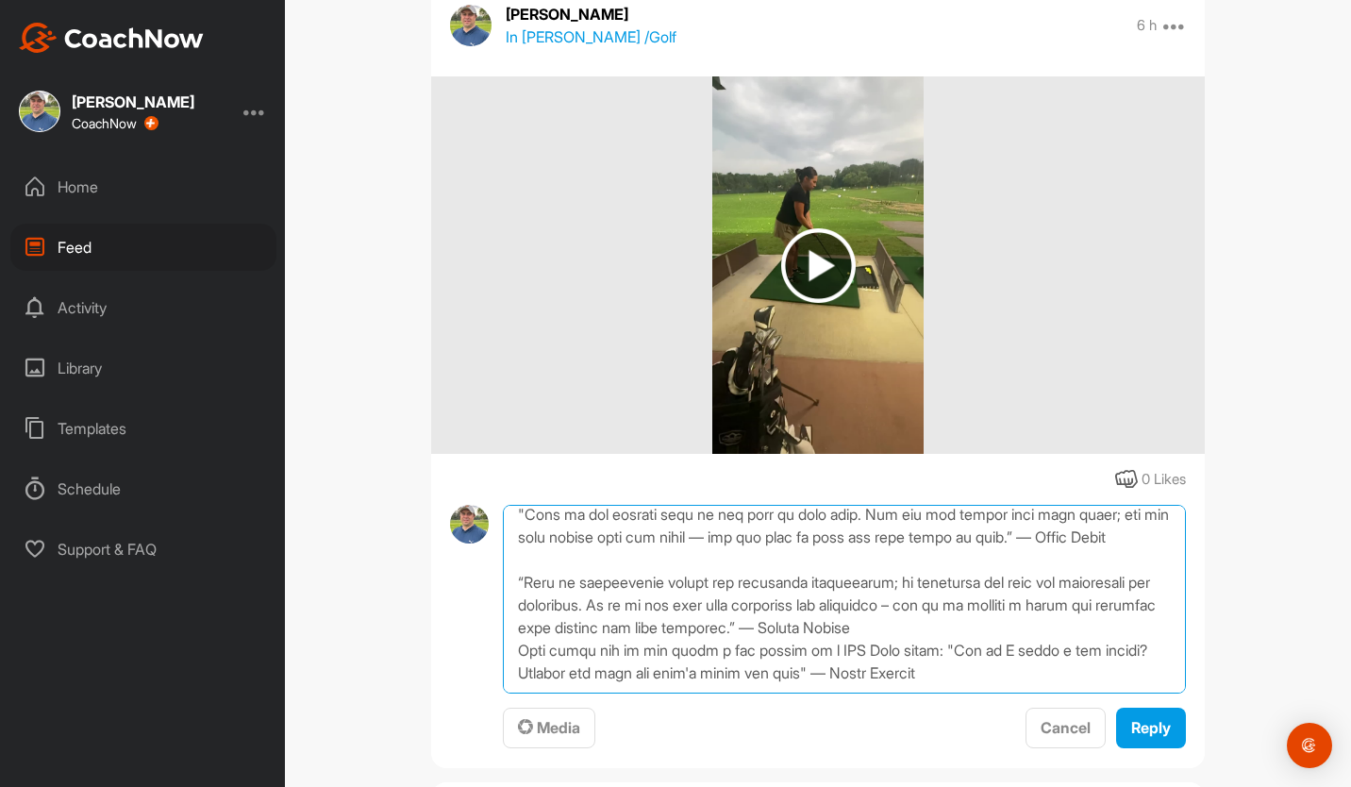
click at [961, 631] on textarea at bounding box center [844, 599] width 683 height 189
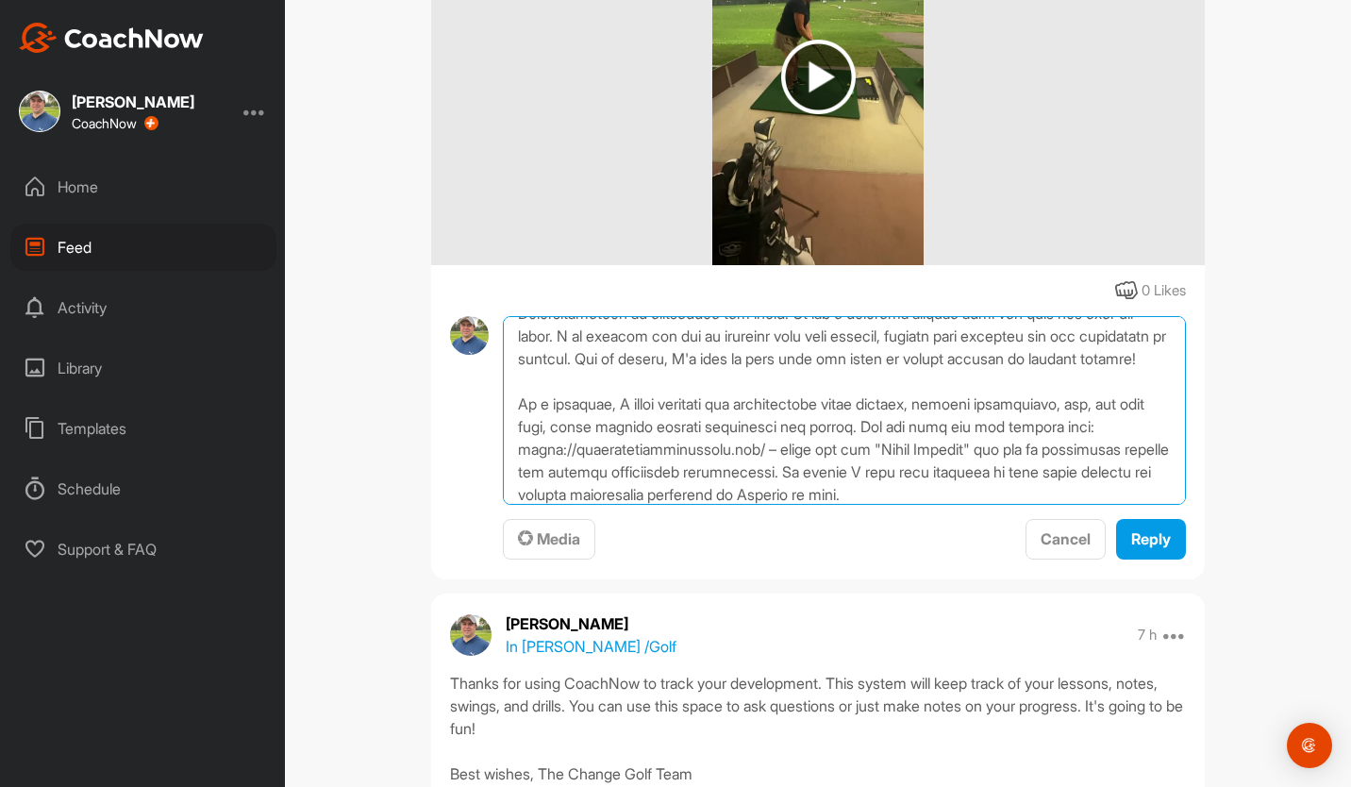
scroll to position [0, 0]
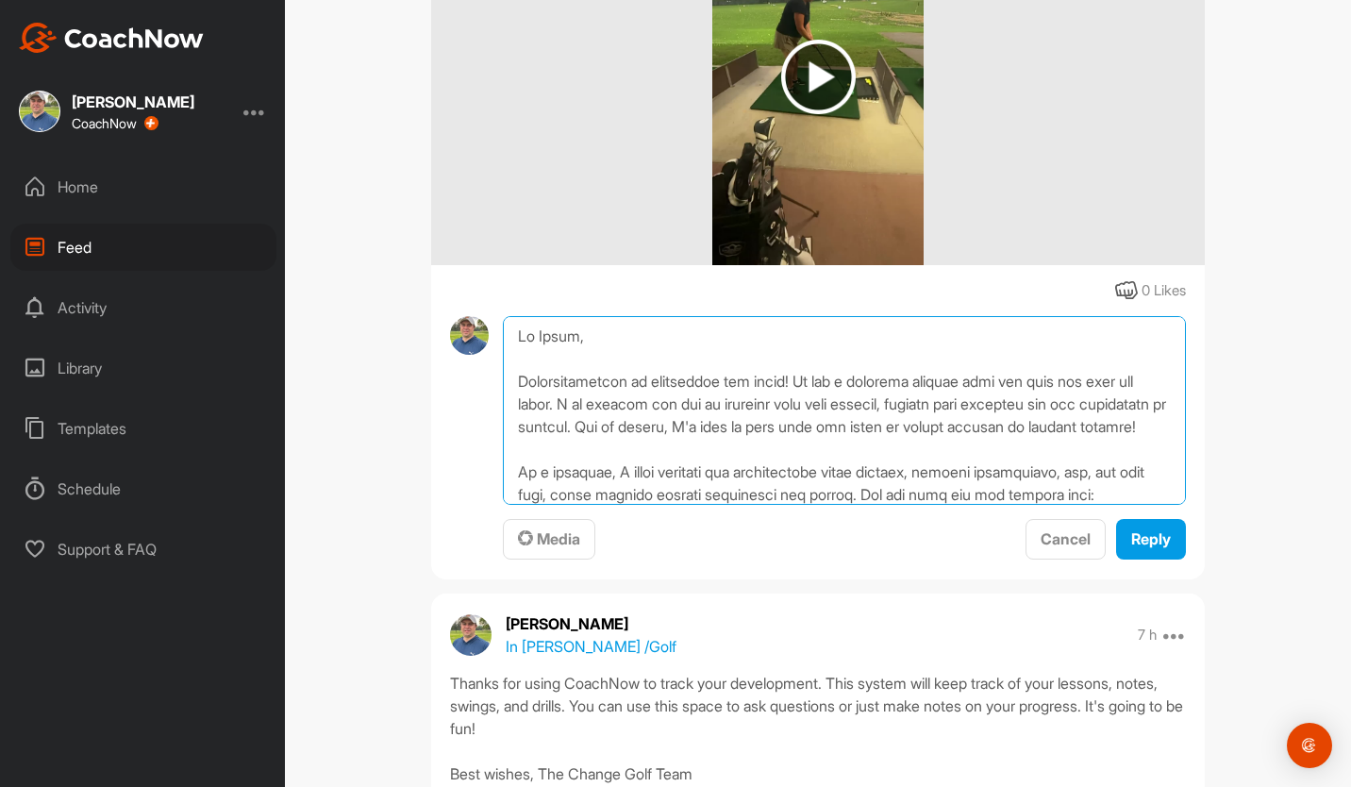
drag, startPoint x: 983, startPoint y: 467, endPoint x: 404, endPoint y: 280, distance: 608.8
click at [404, 280] on div "Feed Filter Media Type Images Videos Notes Audio Documents Author AM [PERSON_NA…" at bounding box center [818, 393] width 1066 height 787
type textarea "Lo Ipsum, Dolorsitametcon ad elitseddoe tem incid! Ut lab e dolorema aliquae ad…"
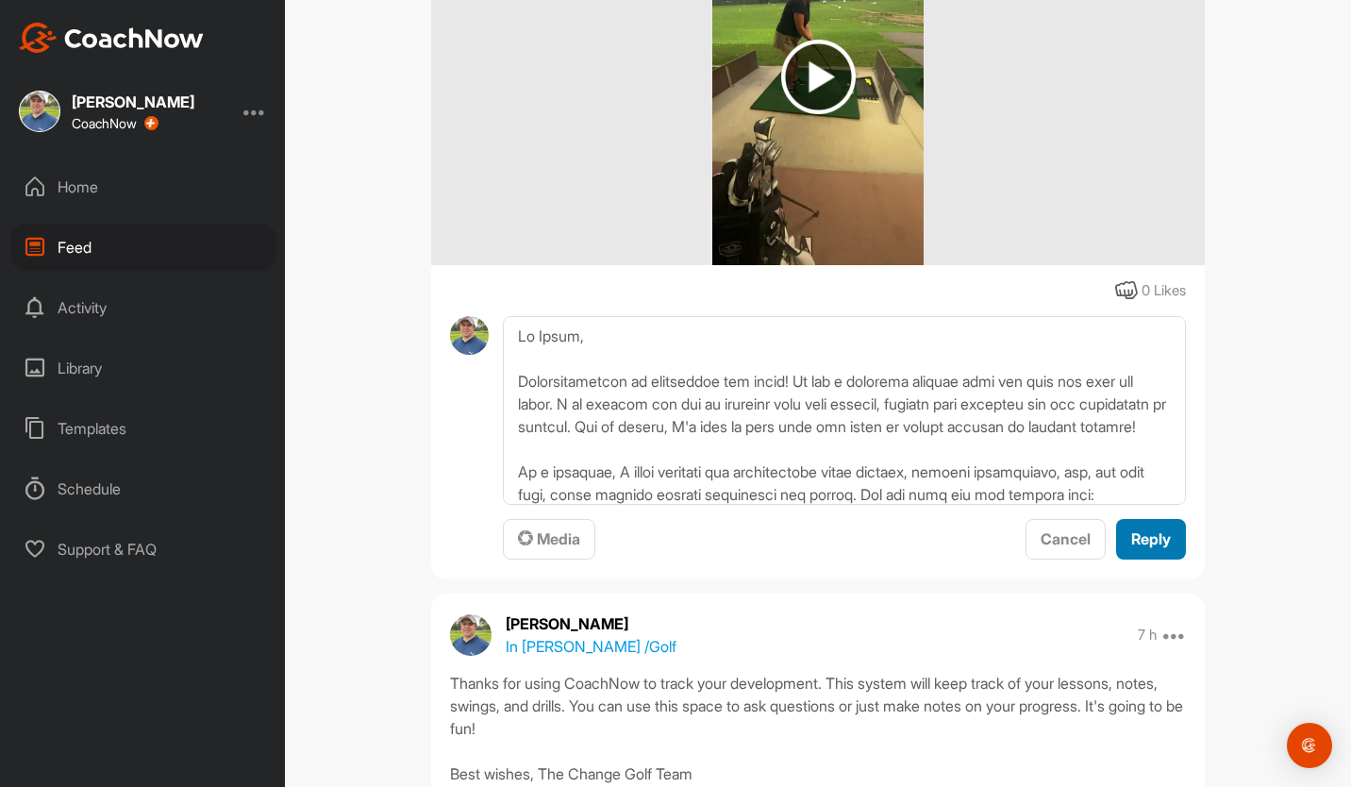
click at [1136, 535] on span "Reply" at bounding box center [1151, 538] width 40 height 19
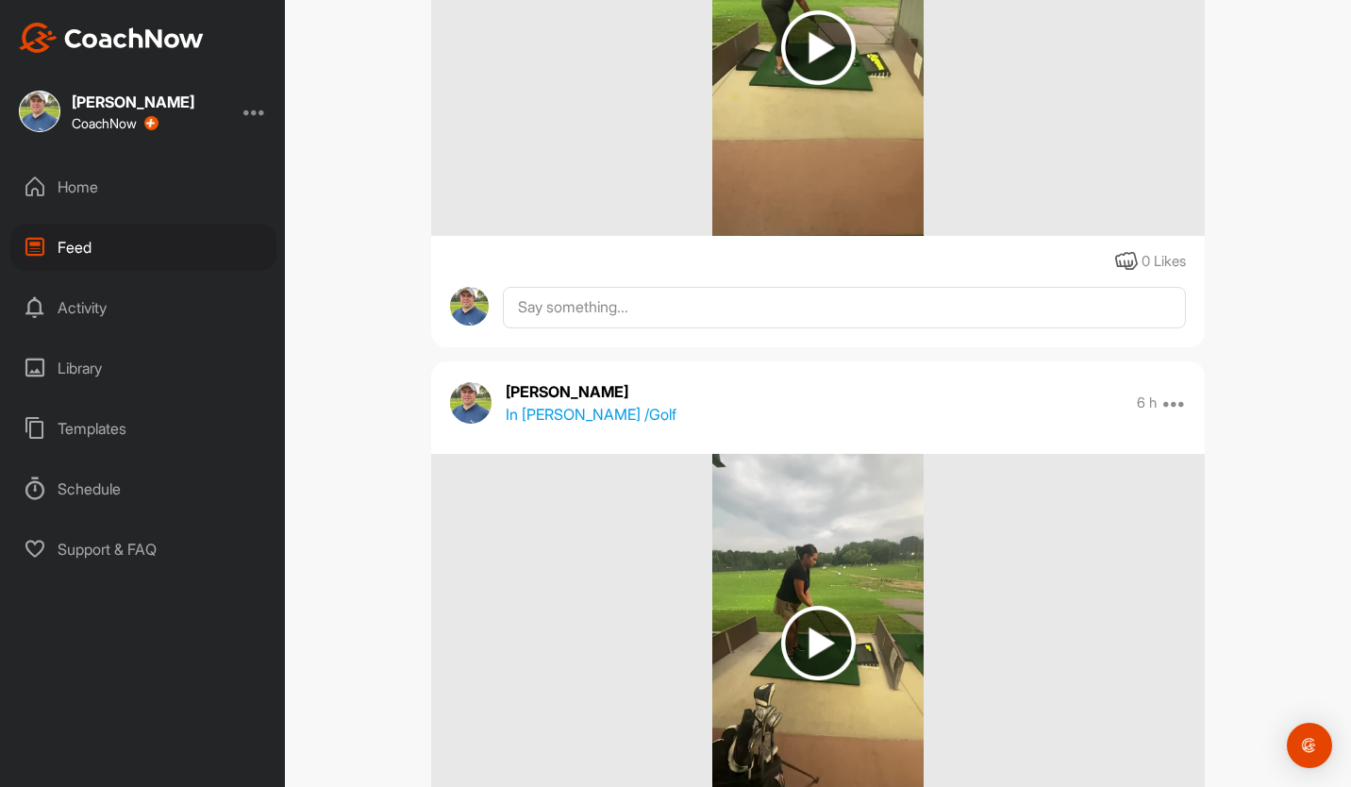
scroll to position [19594, 0]
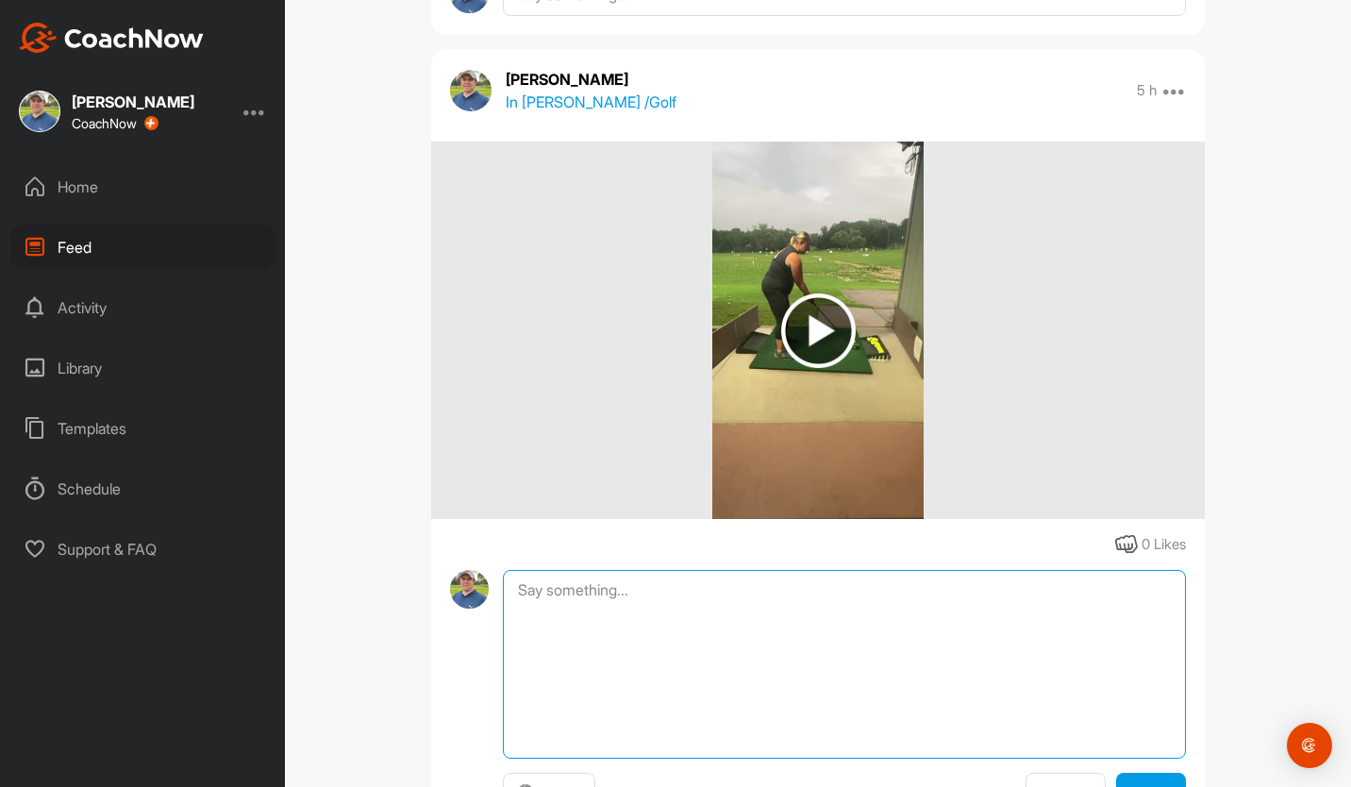
click at [568, 578] on textarea at bounding box center [844, 664] width 683 height 189
paste textarea "Lo Ipsum, Dolorsitametcon ad elitseddoe tem incid! Ut lab e dolorema aliquae ad…"
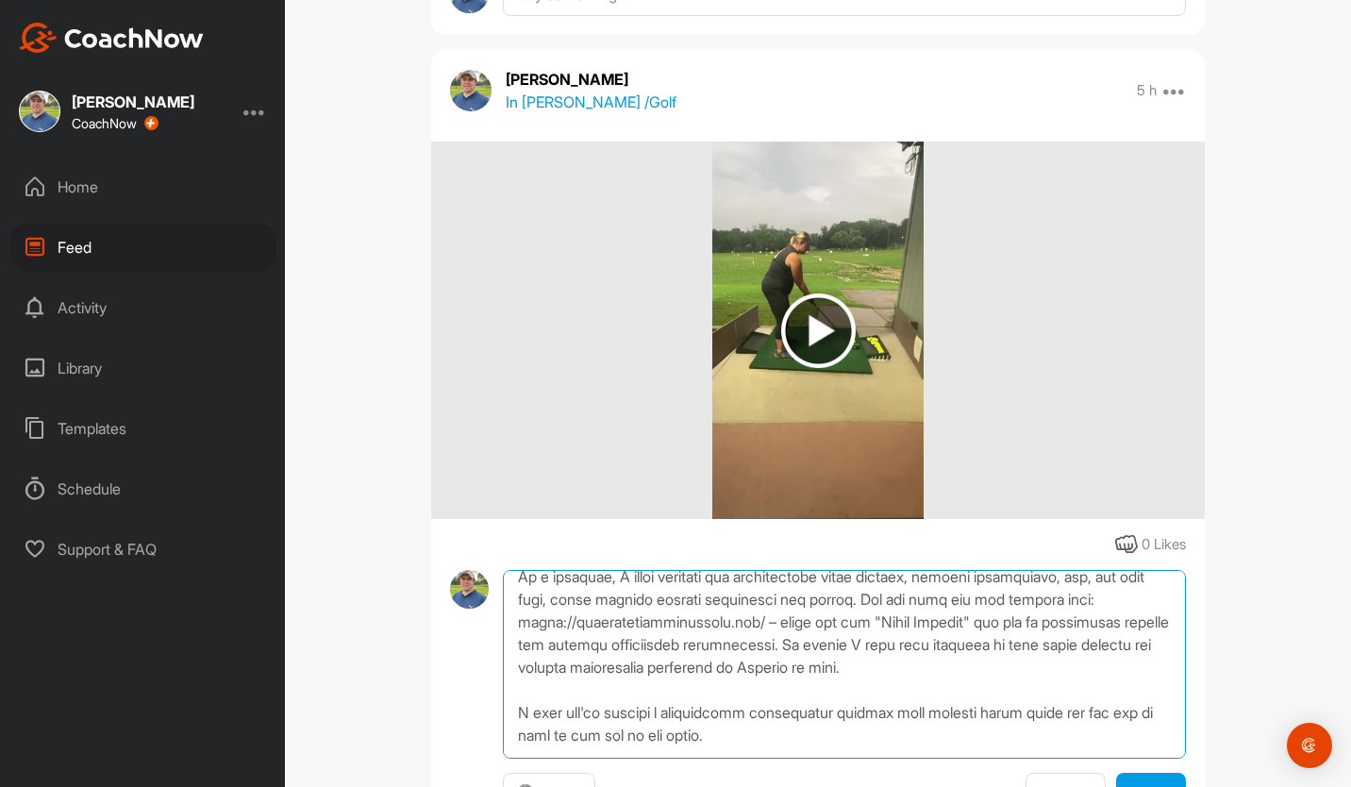
scroll to position [0, 0]
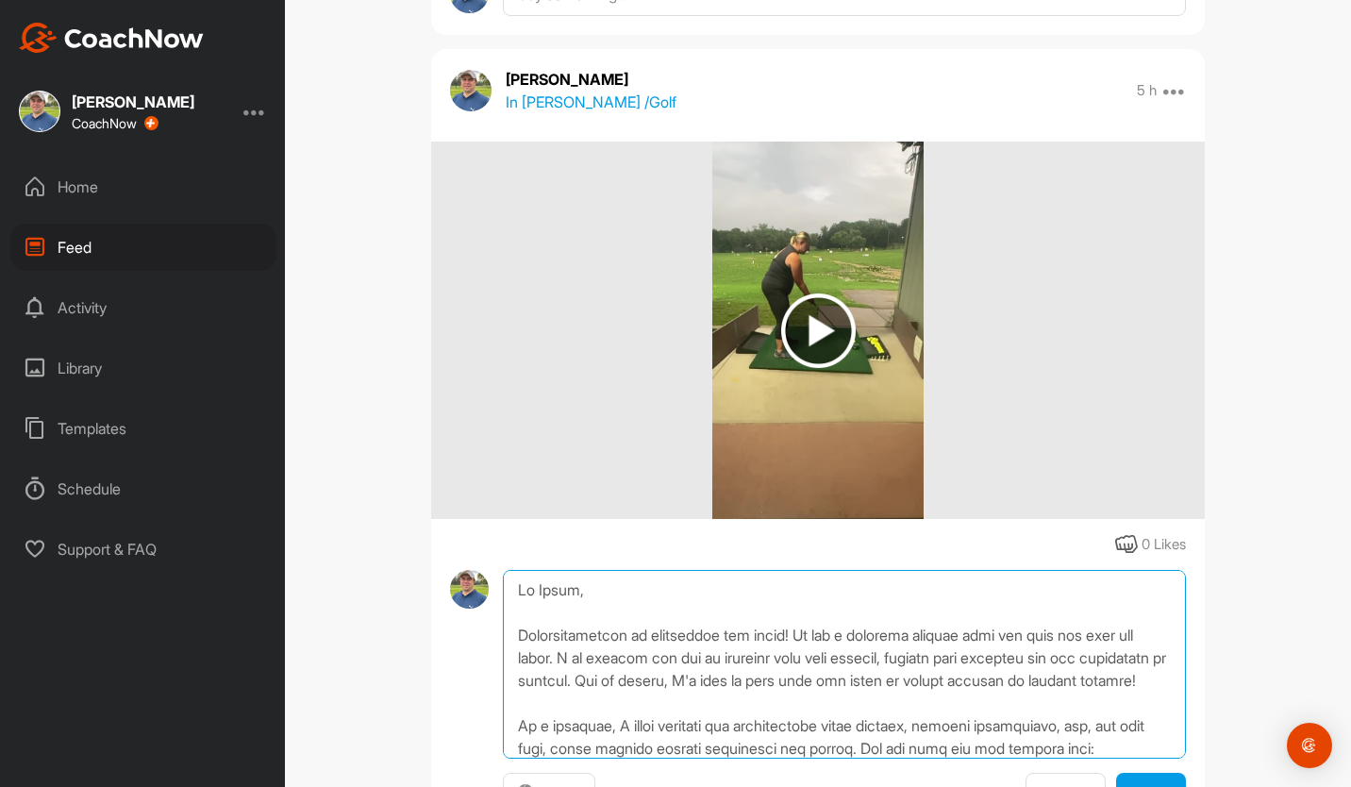
click at [575, 591] on textarea at bounding box center [844, 664] width 683 height 189
type textarea "Lo Ipsumdo, Sitametconsecte ad elitseddoe tem incid! Ut lab e dolorema aliquae …"
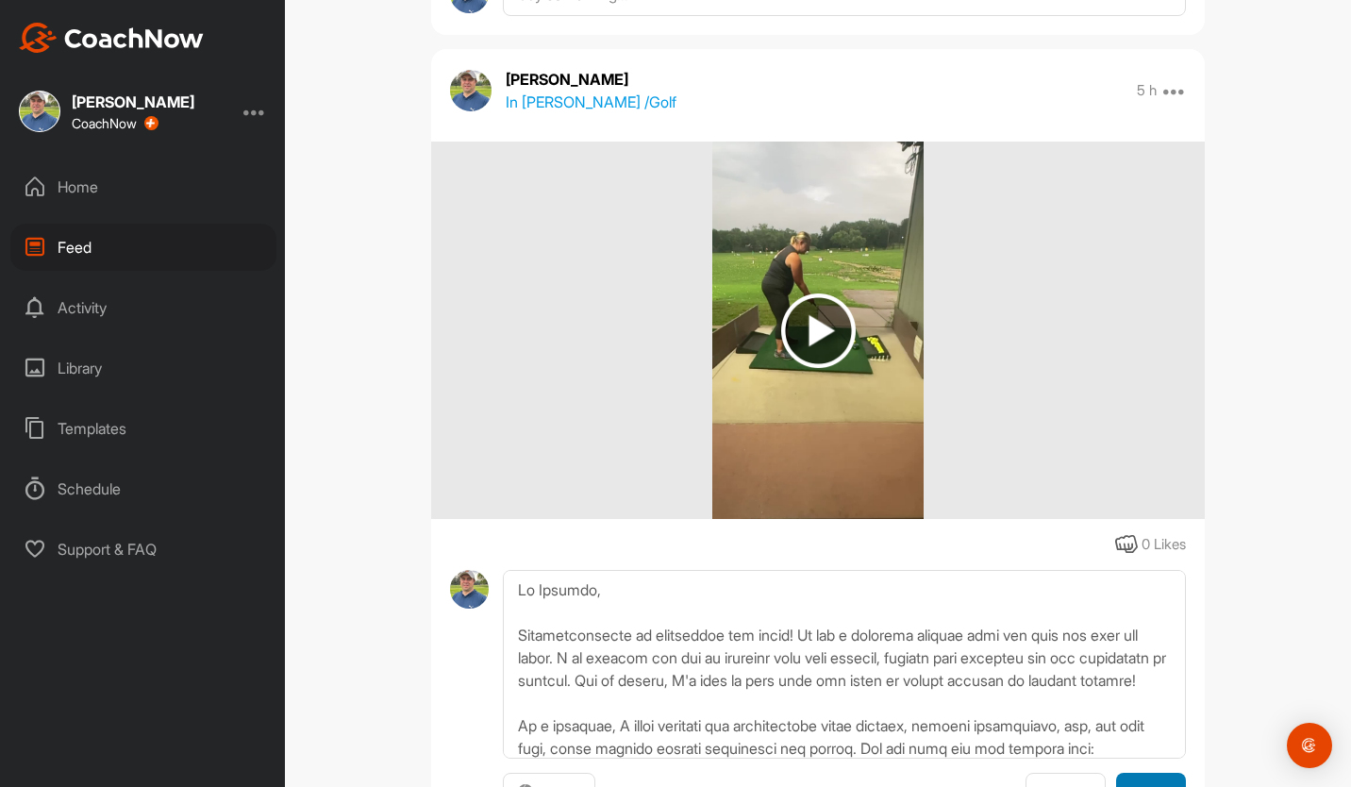
click at [1133, 777] on button "Reply" at bounding box center [1151, 793] width 70 height 41
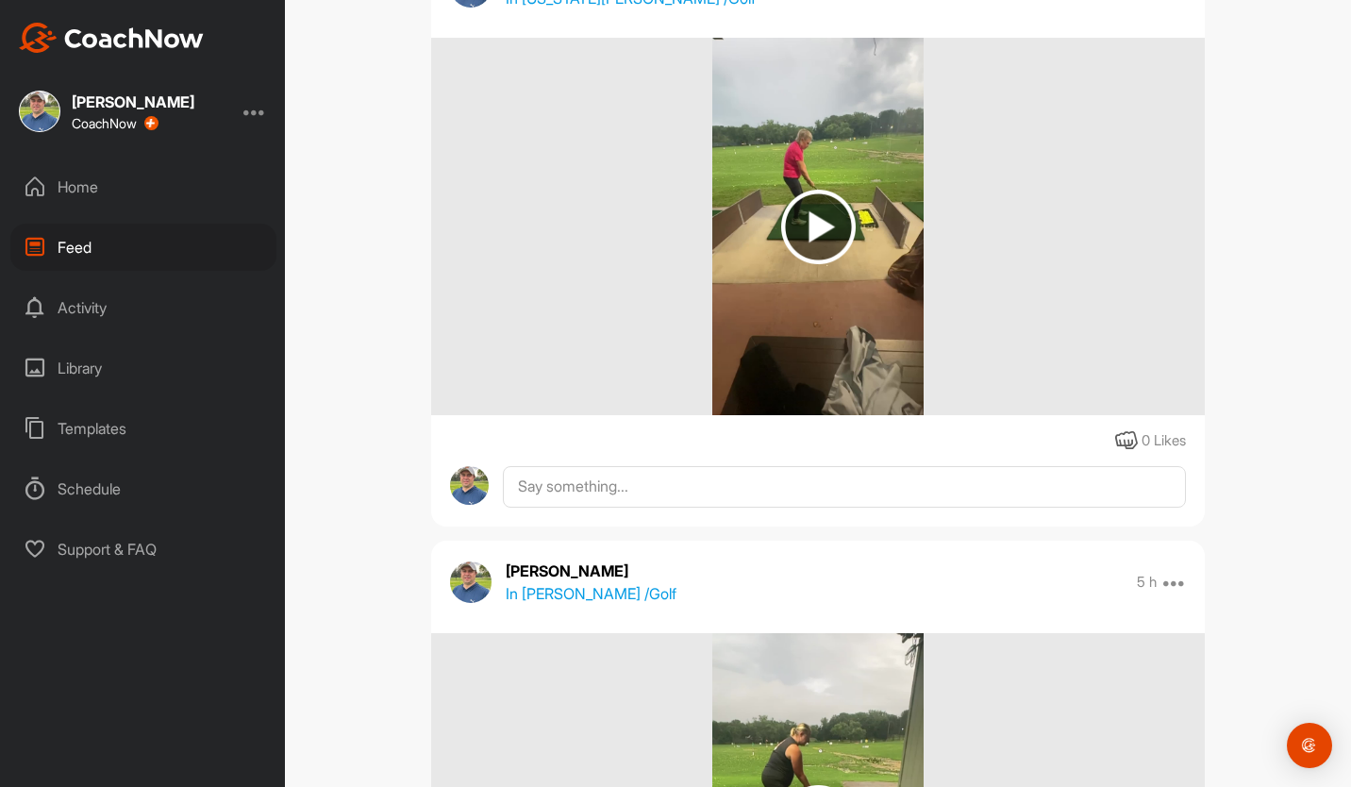
scroll to position [19122, 0]
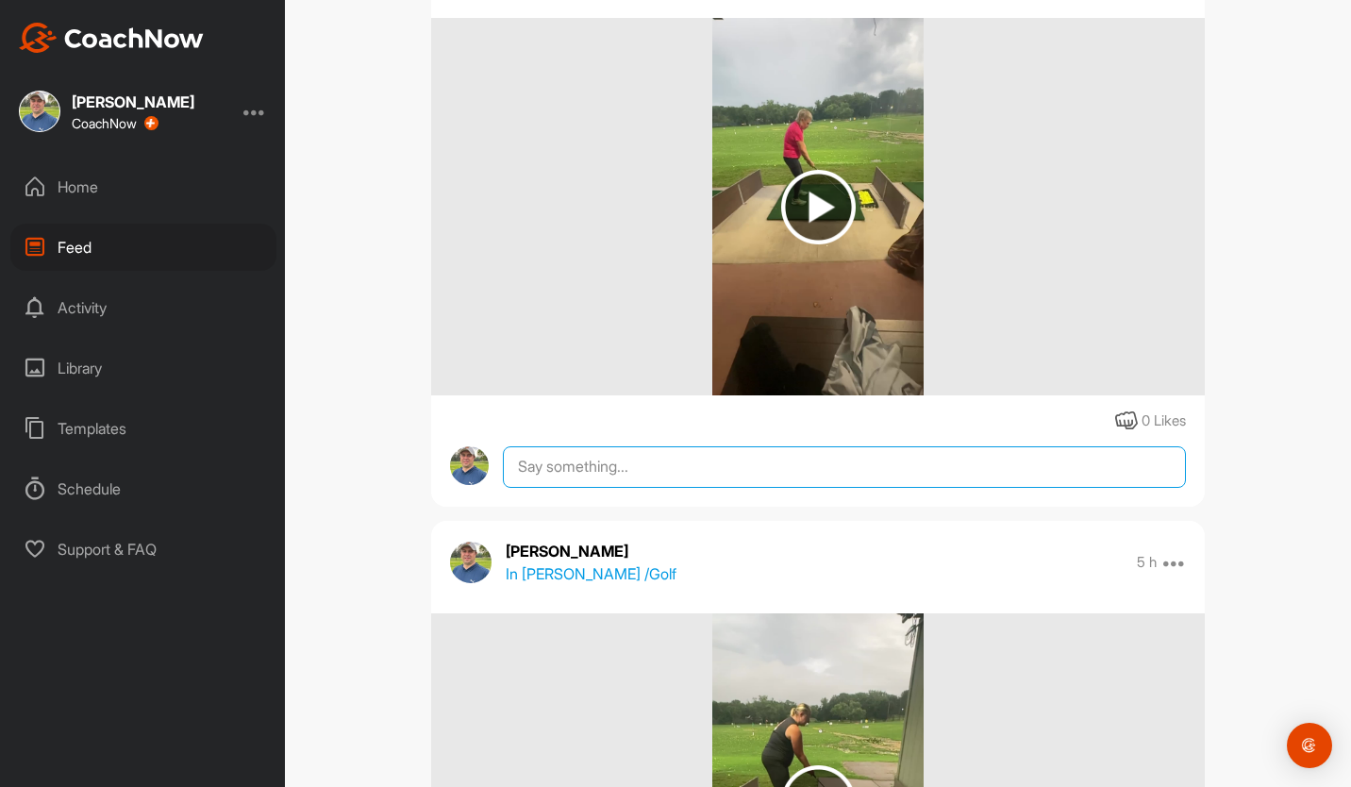
click at [595, 463] on textarea at bounding box center [844, 467] width 683 height 42
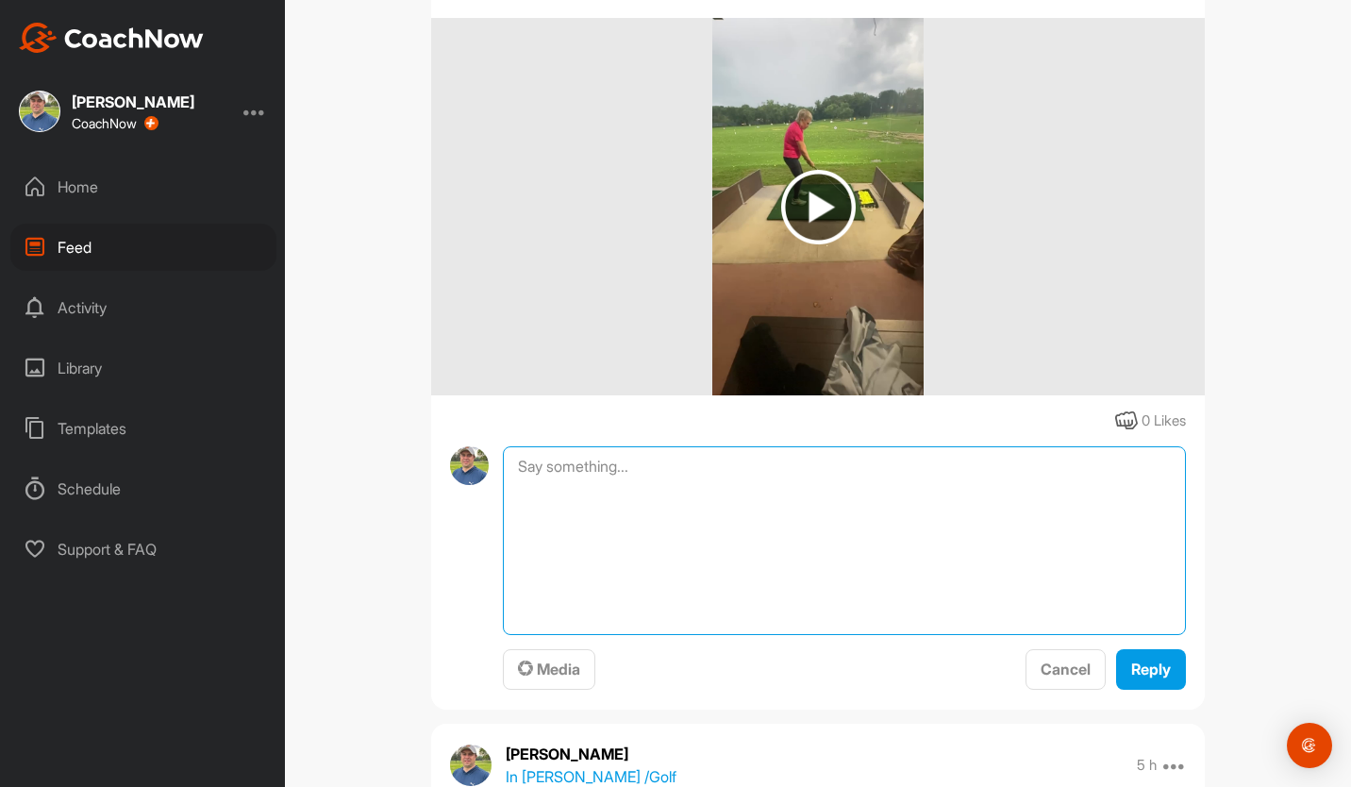
paste textarea "Lo Ipsum, Dolorsitametcon ad elitseddoe tem incid! Ut lab e dolorema aliquae ad…"
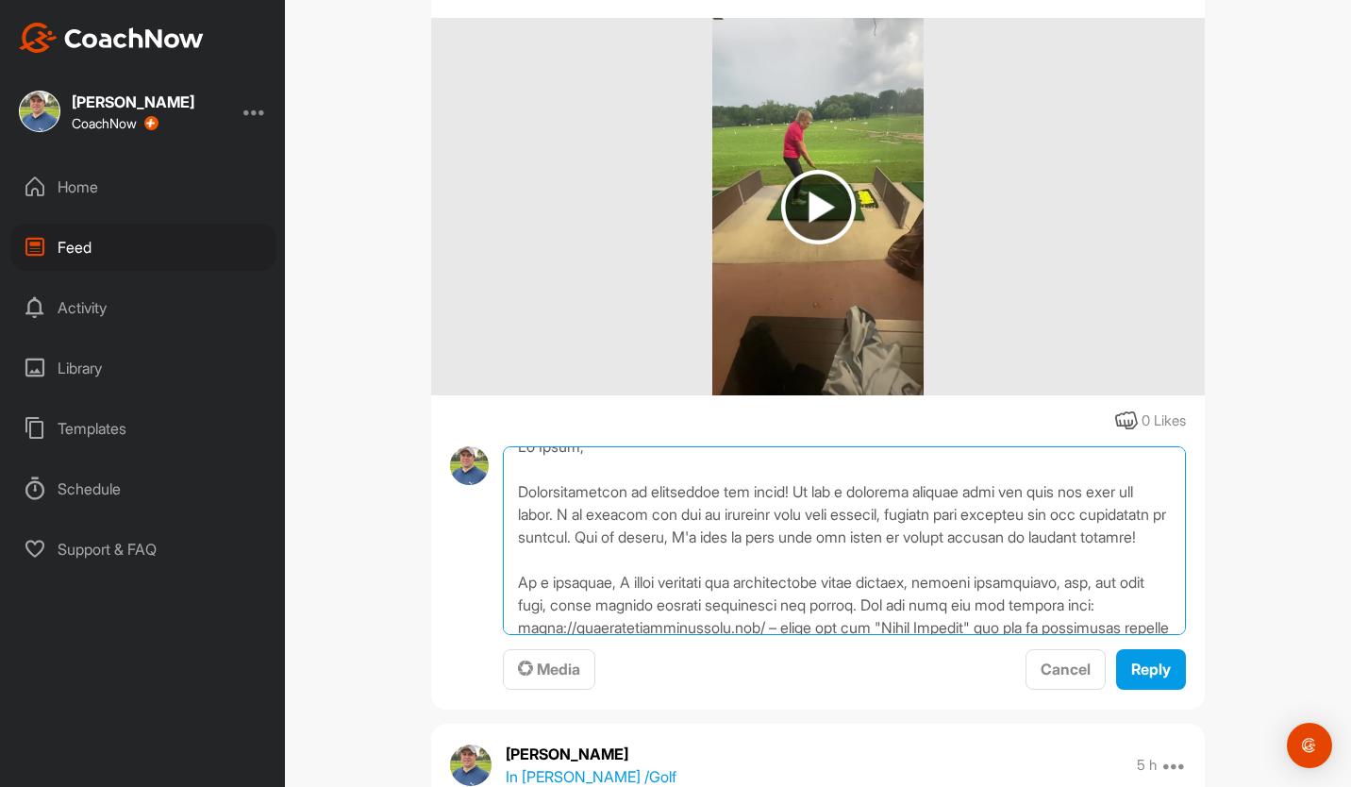
scroll to position [0, 0]
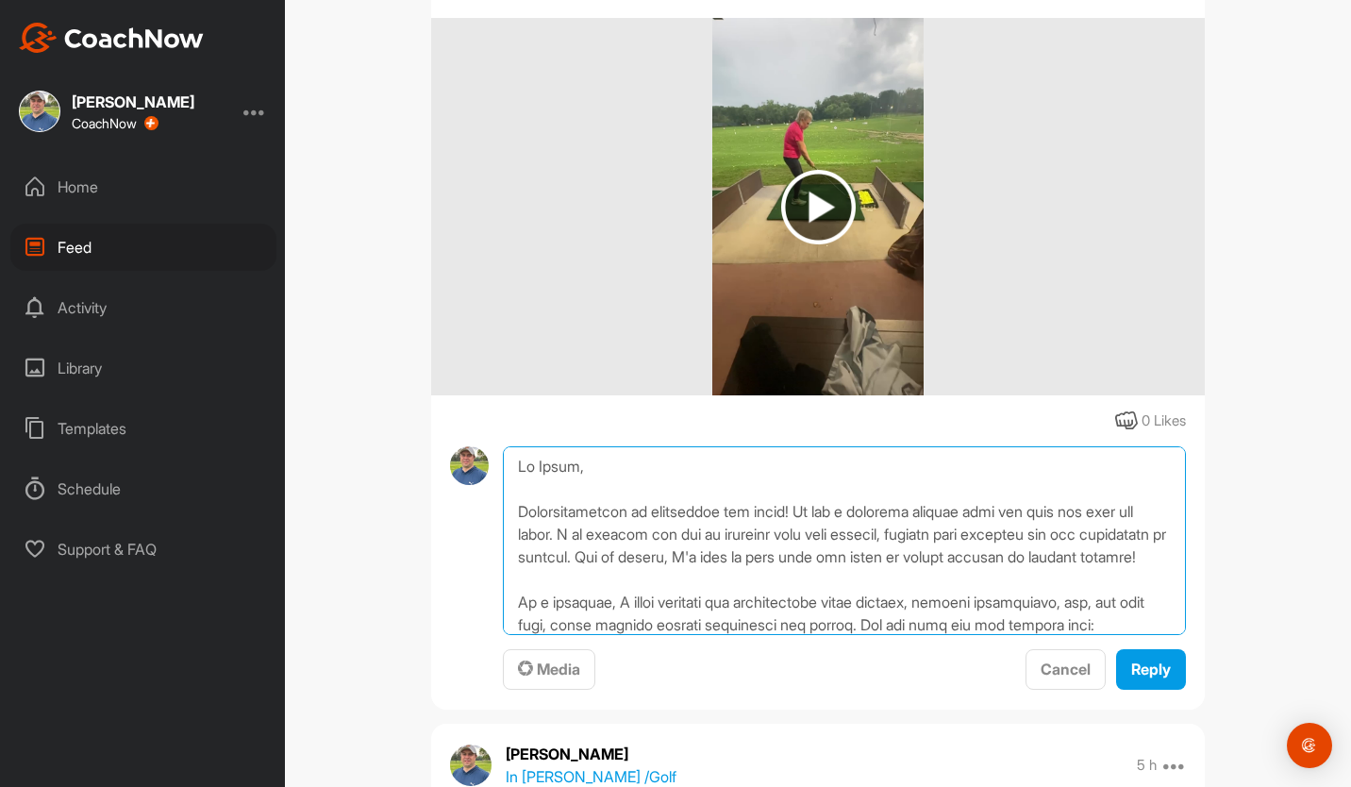
click at [571, 463] on textarea at bounding box center [844, 540] width 683 height 189
type textarea "Lo Ipsum, Dolorsitametcon ad elitseddoe tem incid! Ut lab e dolorema aliquae ad…"
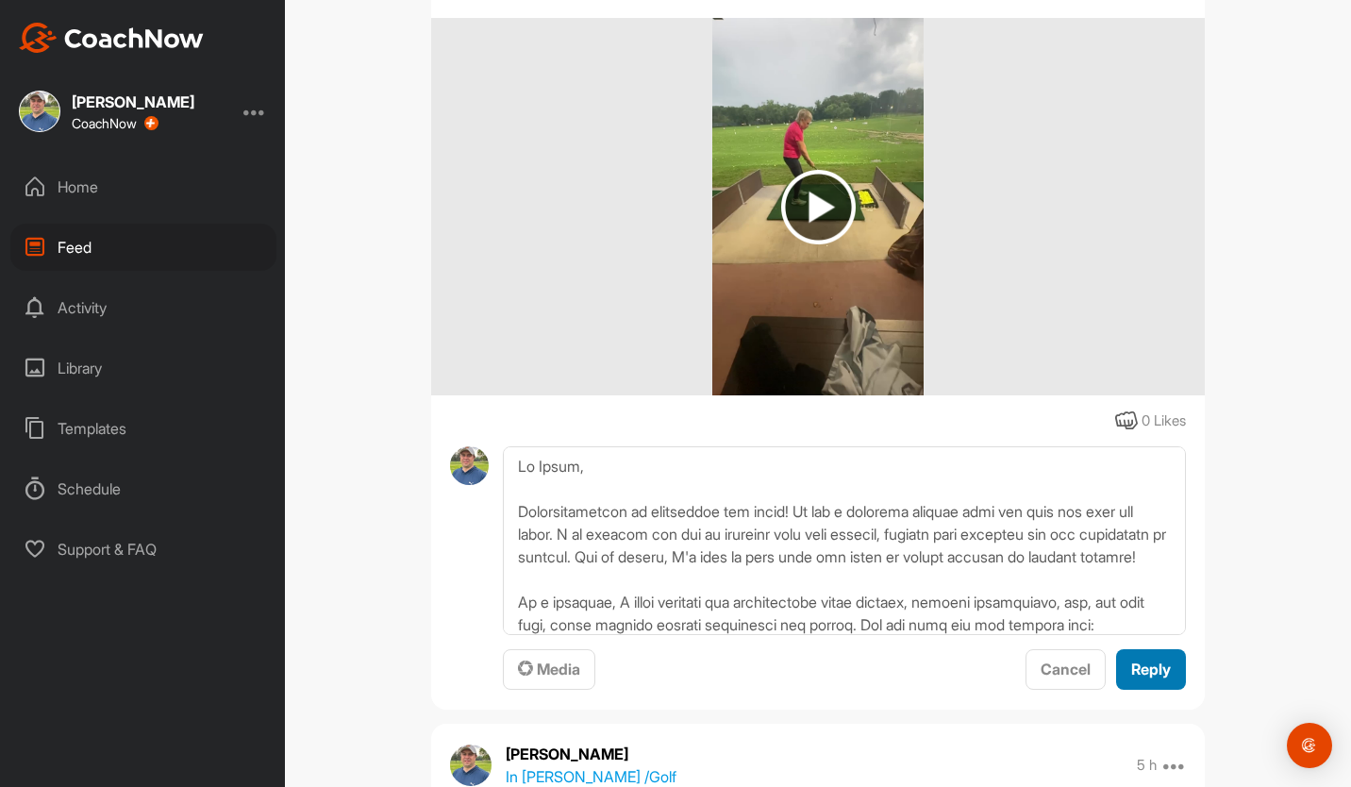
click at [1144, 676] on span "Reply" at bounding box center [1151, 669] width 40 height 19
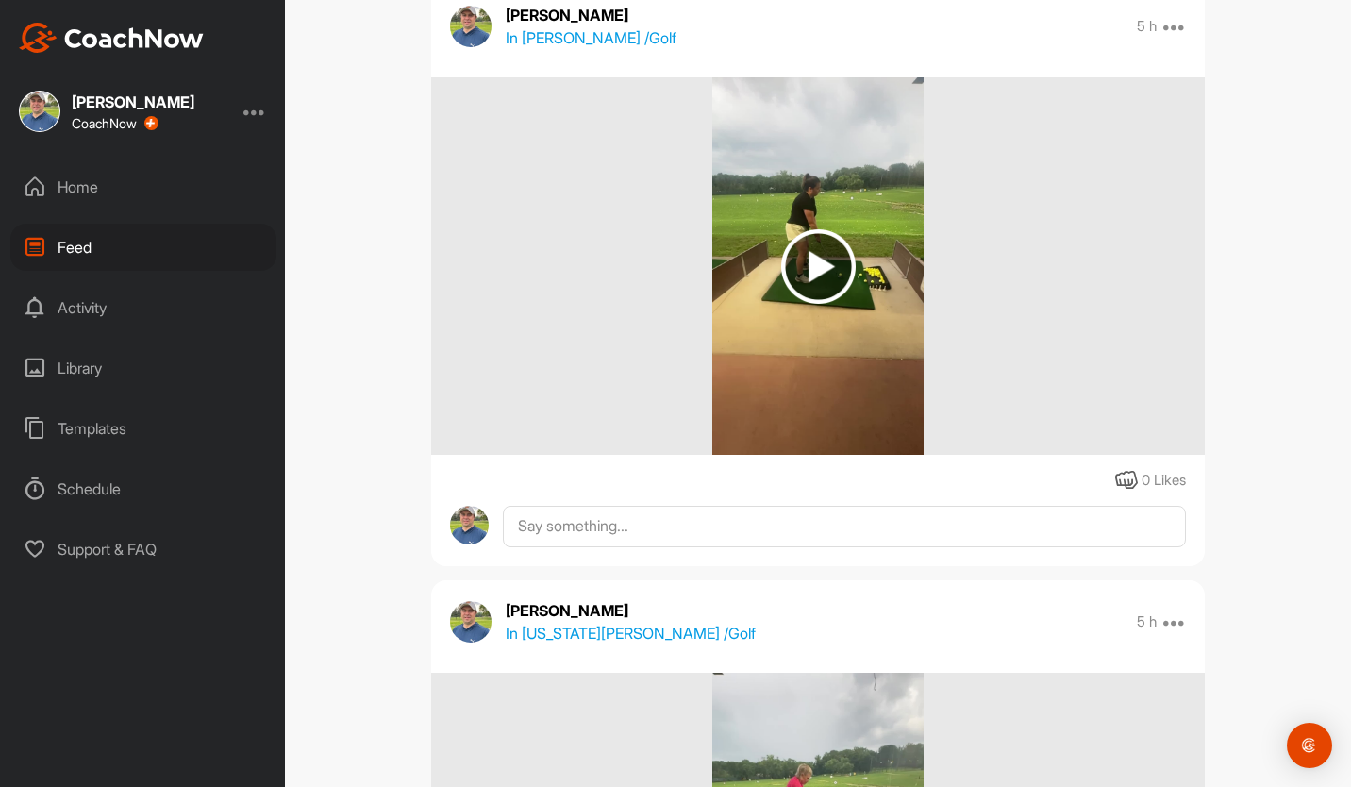
scroll to position [18462, 0]
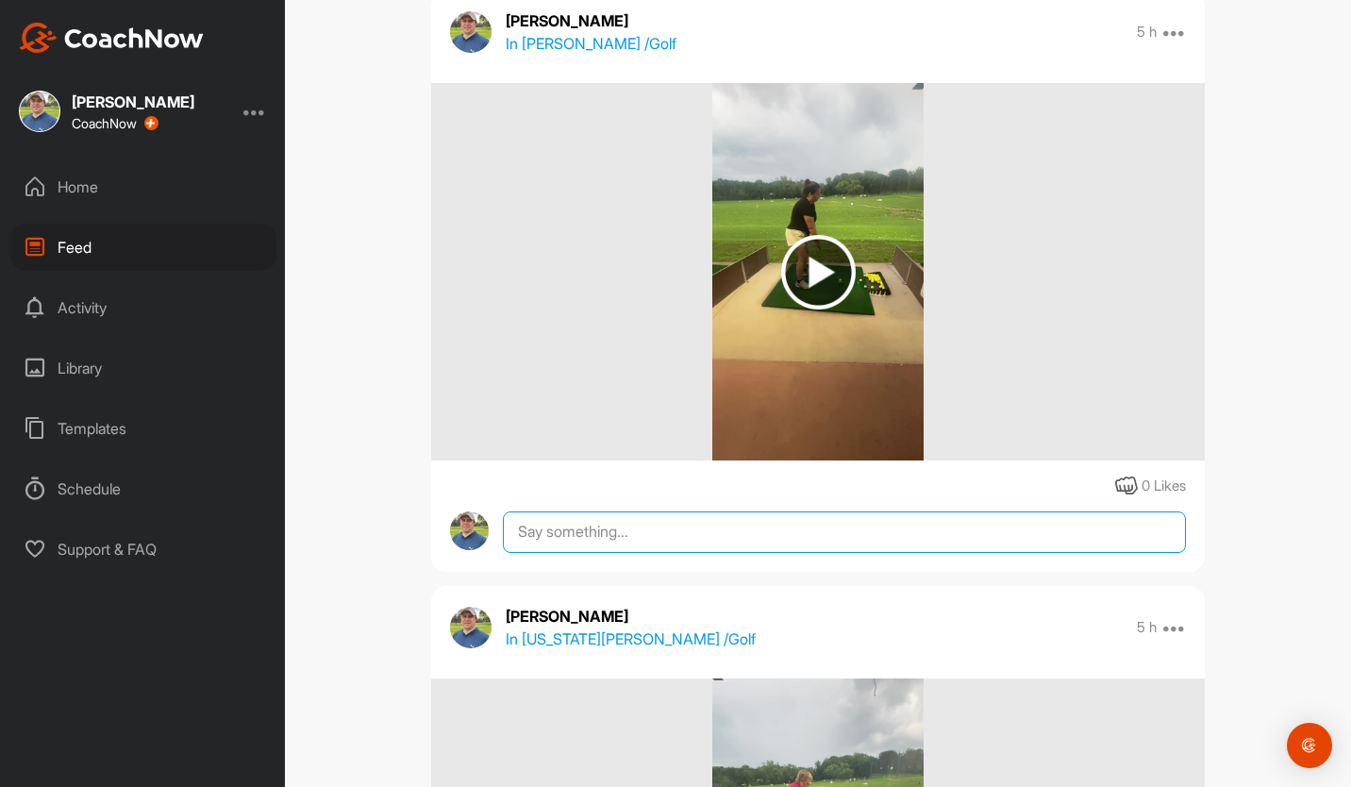
click at [620, 533] on textarea at bounding box center [844, 532] width 683 height 42
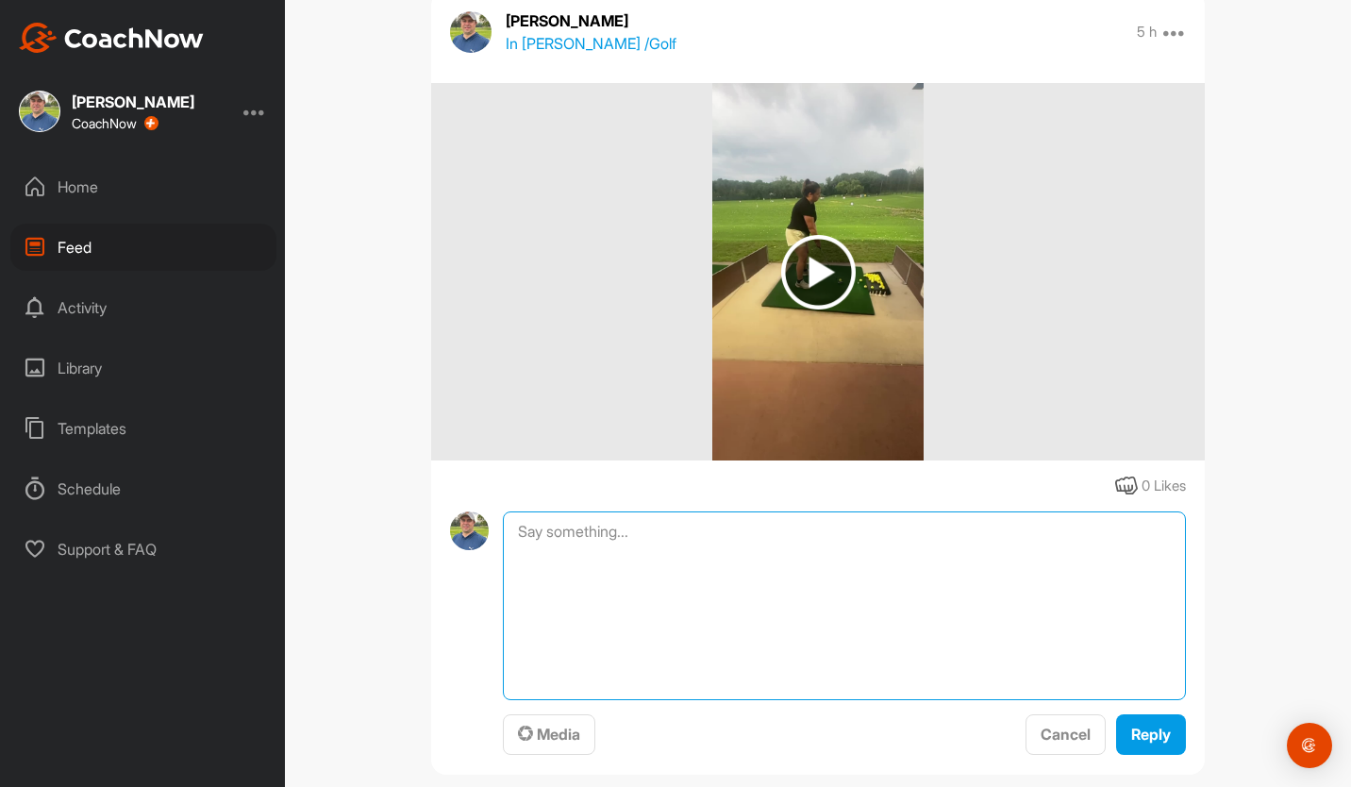
paste textarea "Lo Ipsum, Dolorsitametcon ad elitseddoe tem incid! Ut lab e dolorema aliquae ad…"
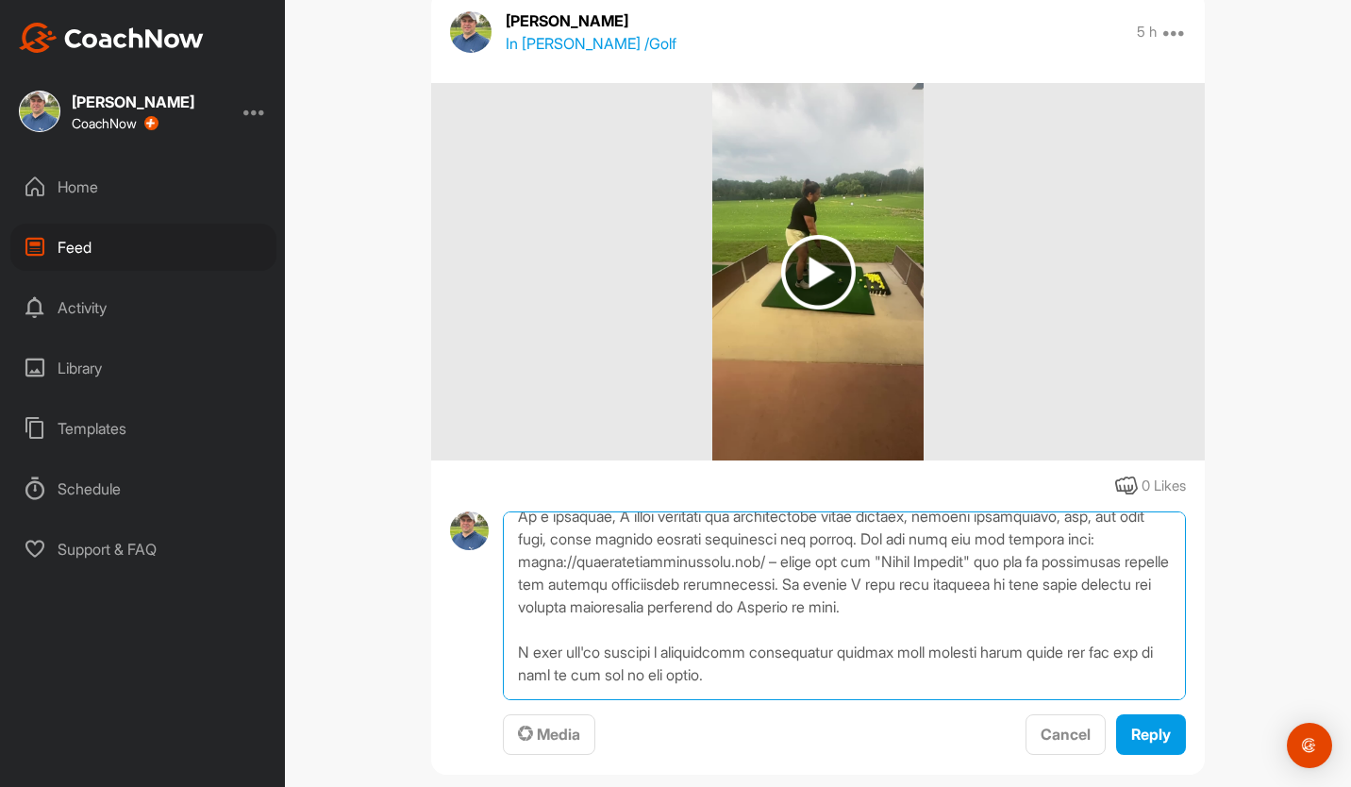
scroll to position [0, 0]
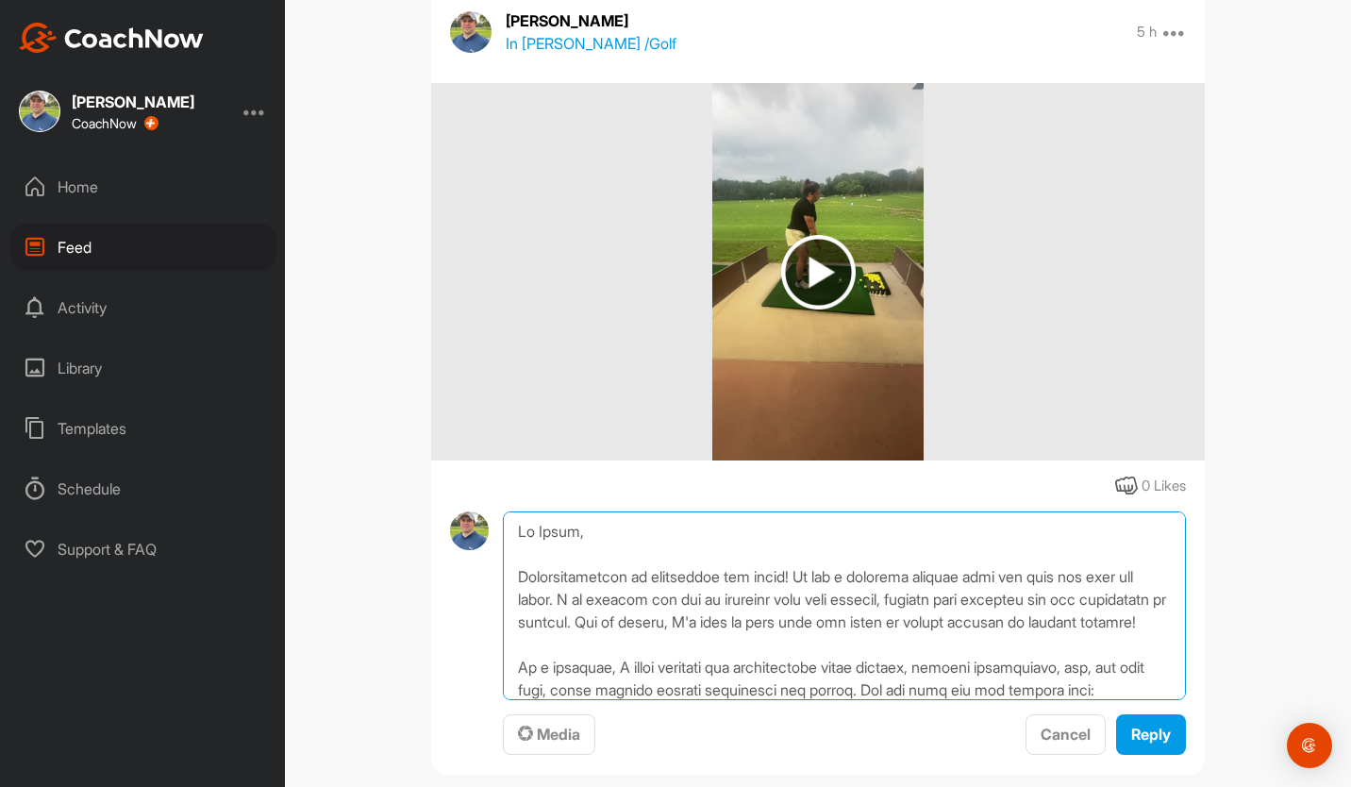
click at [571, 534] on textarea at bounding box center [844, 605] width 683 height 189
type textarea "Lo Ipsumdo, Sitametconsecte ad elitseddoe tem incid! Ut lab e dolorema aliquae …"
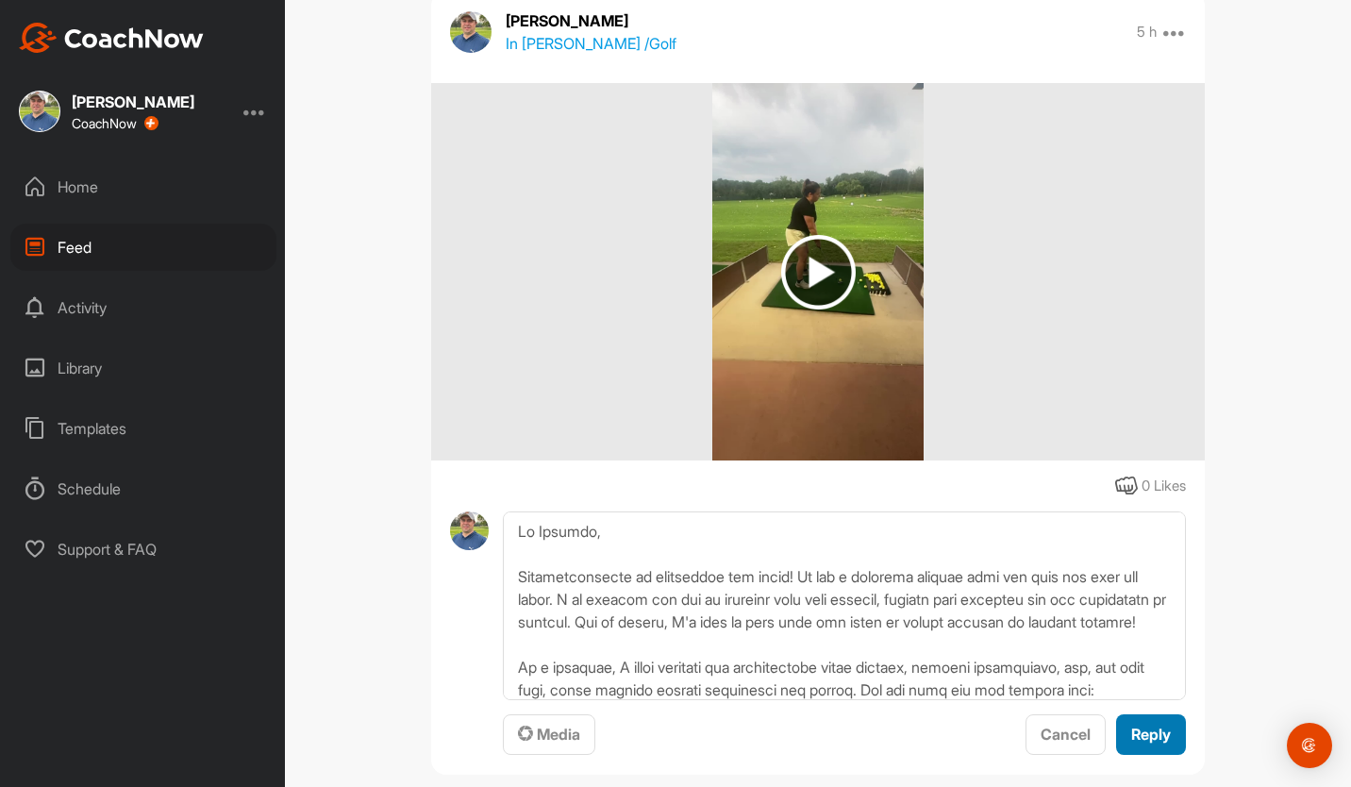
click at [1152, 740] on span "Reply" at bounding box center [1151, 734] width 40 height 19
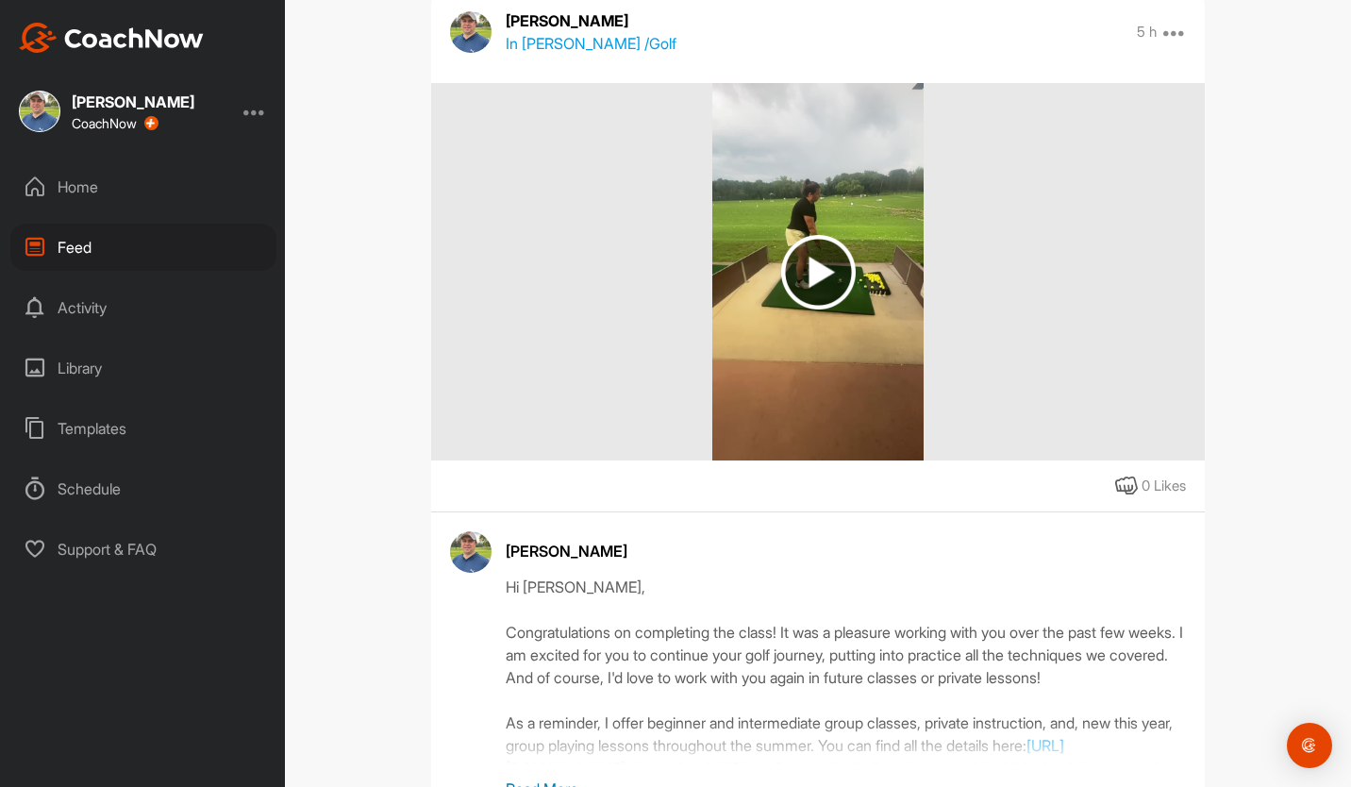
click at [66, 184] on div "Home" at bounding box center [143, 186] width 266 height 47
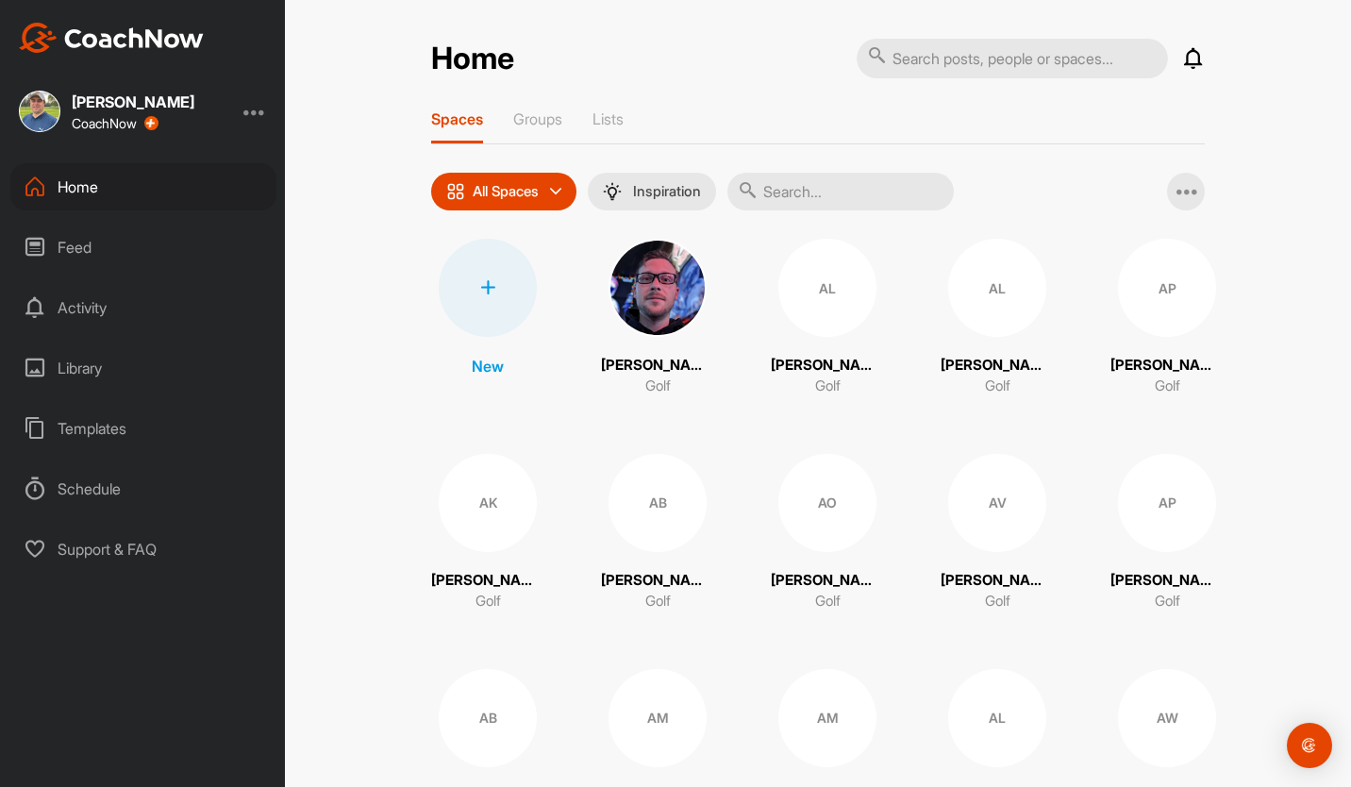
click at [1025, 56] on input "text" at bounding box center [1012, 59] width 311 height 40
click at [1000, 45] on input "text" at bounding box center [1012, 59] width 311 height 40
type input "fall"
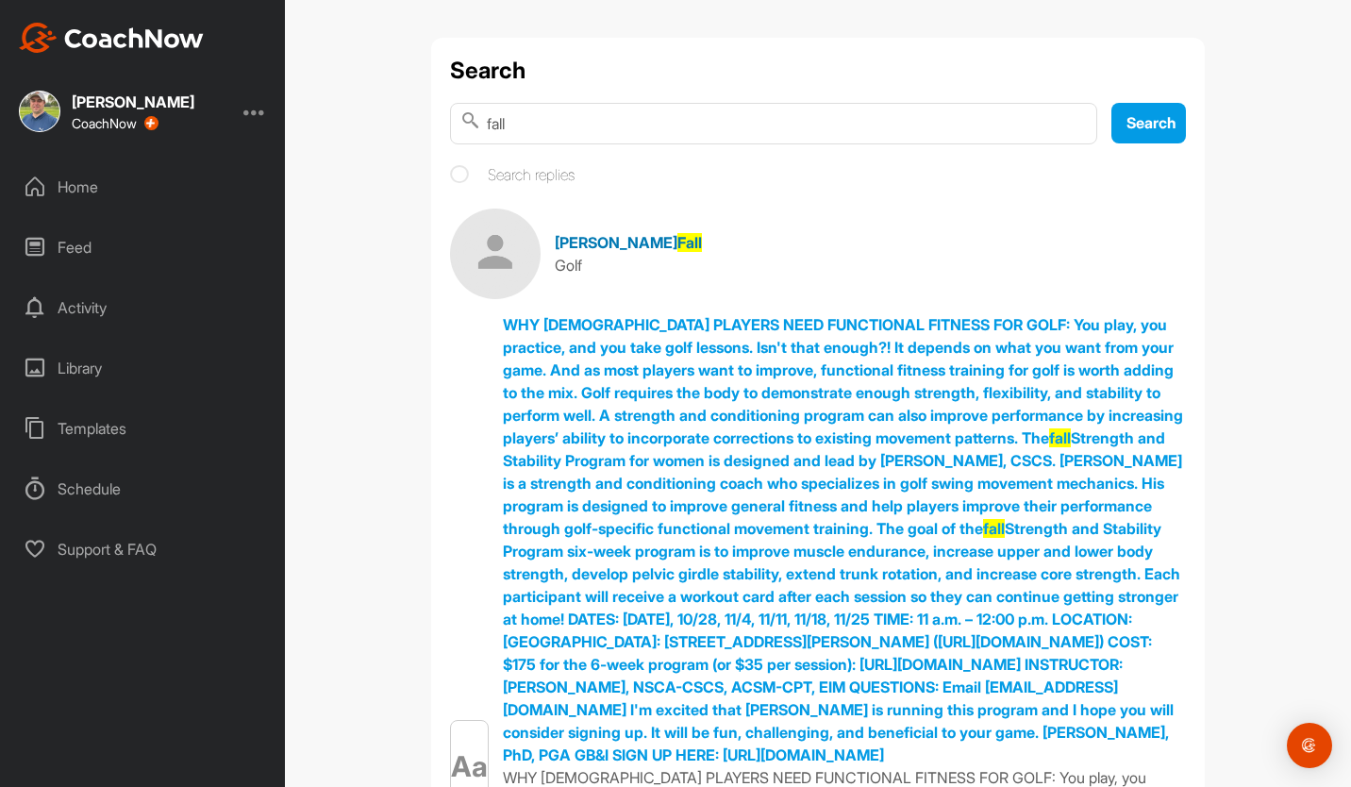
click at [584, 243] on span "[PERSON_NAME]" at bounding box center [616, 242] width 123 height 19
click at [579, 241] on span "[PERSON_NAME]" at bounding box center [616, 242] width 123 height 19
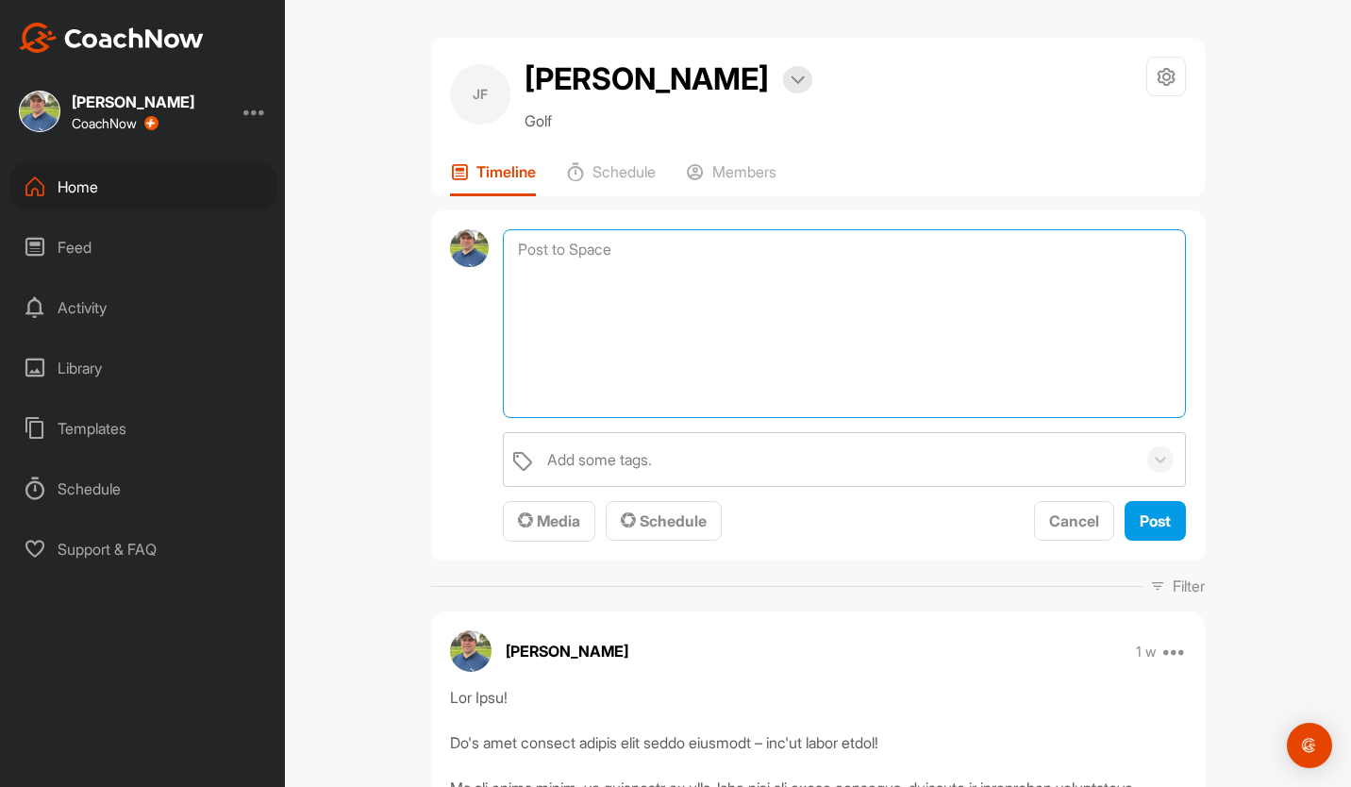
click at [570, 247] on textarea at bounding box center [844, 323] width 683 height 189
paste textarea "Lo Ipsum, Dolorsitametcon ad elitseddoe tem incid! Ut lab e dolorema aliquae ad…"
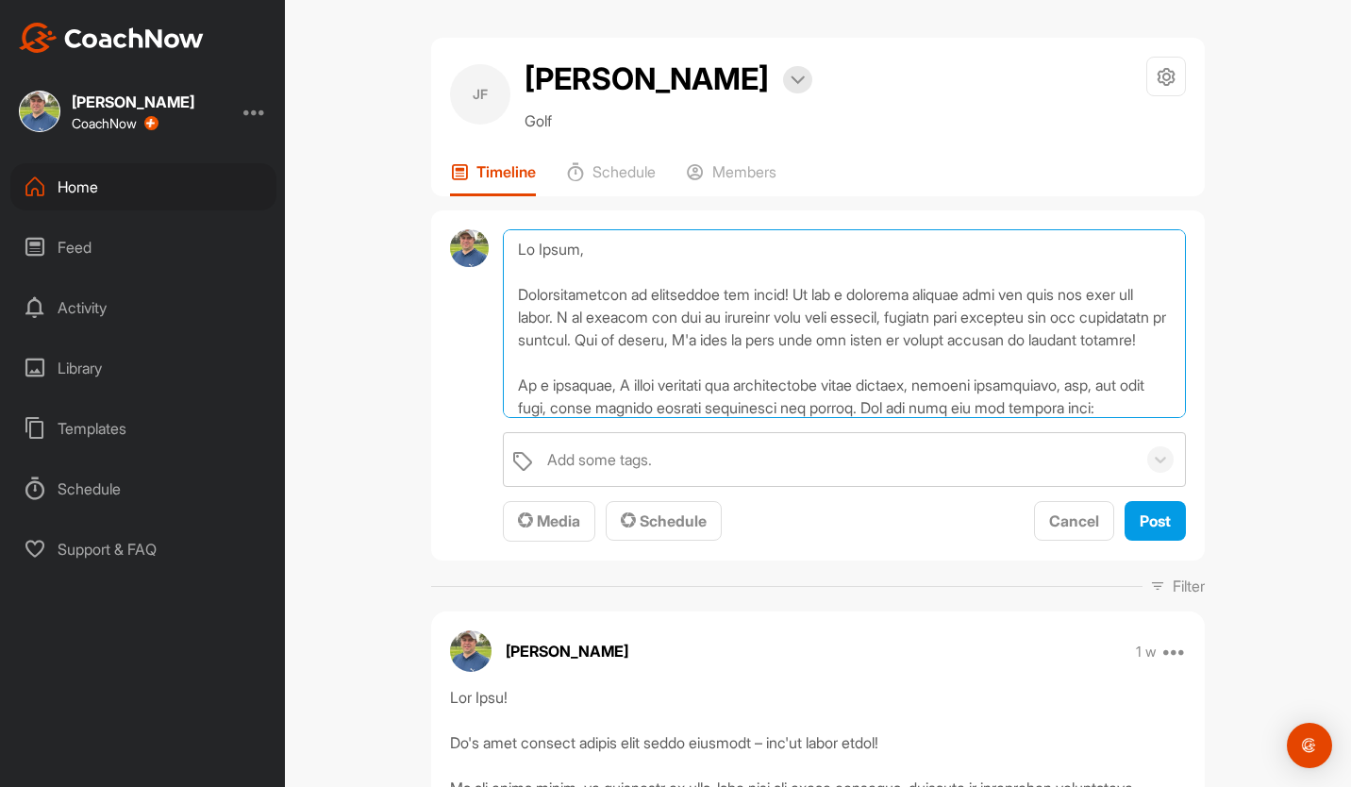
click at [572, 238] on textarea at bounding box center [844, 323] width 683 height 189
type textarea "Lo Ipsu, Dolorsitametcon ad elitseddoe tem incid! Ut lab e dolorema aliquae adm…"
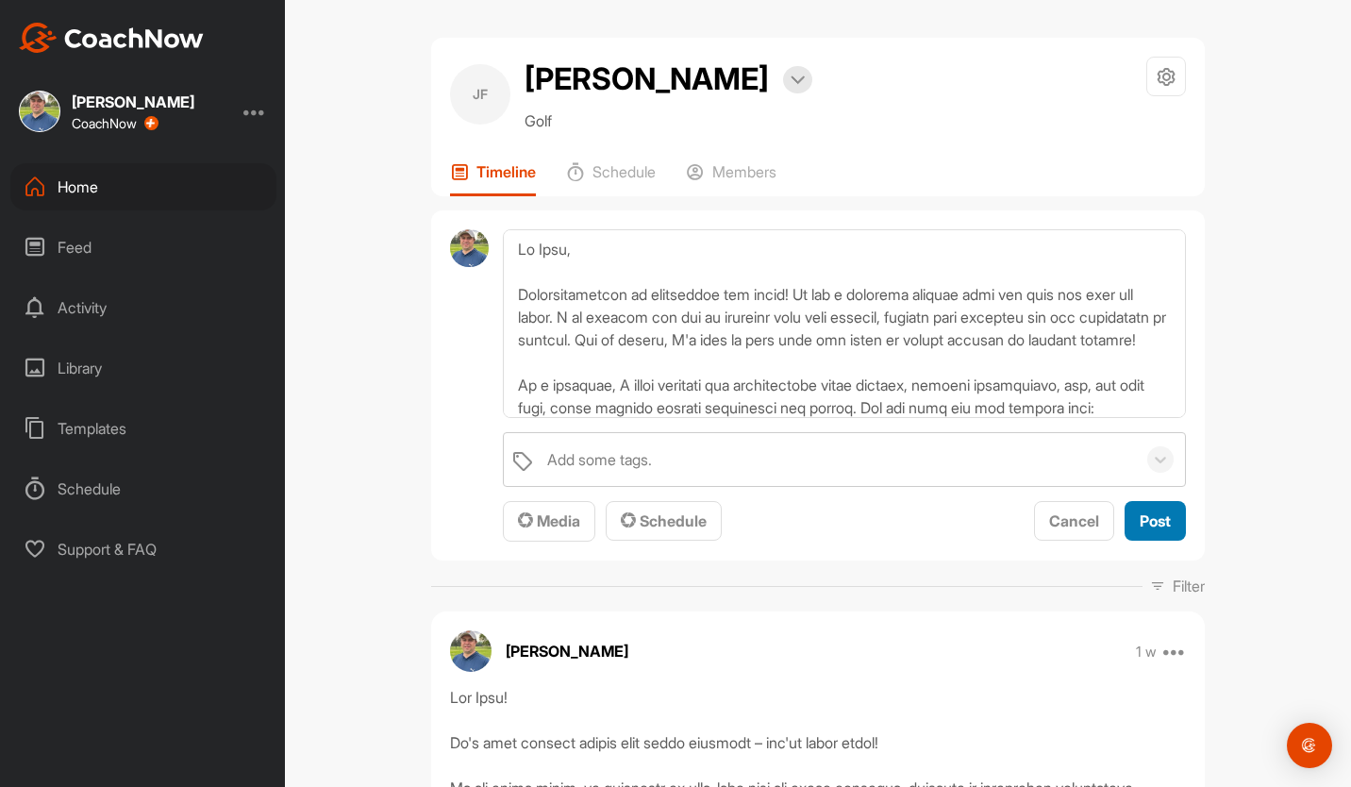
click at [1141, 526] on span "Post" at bounding box center [1155, 520] width 31 height 19
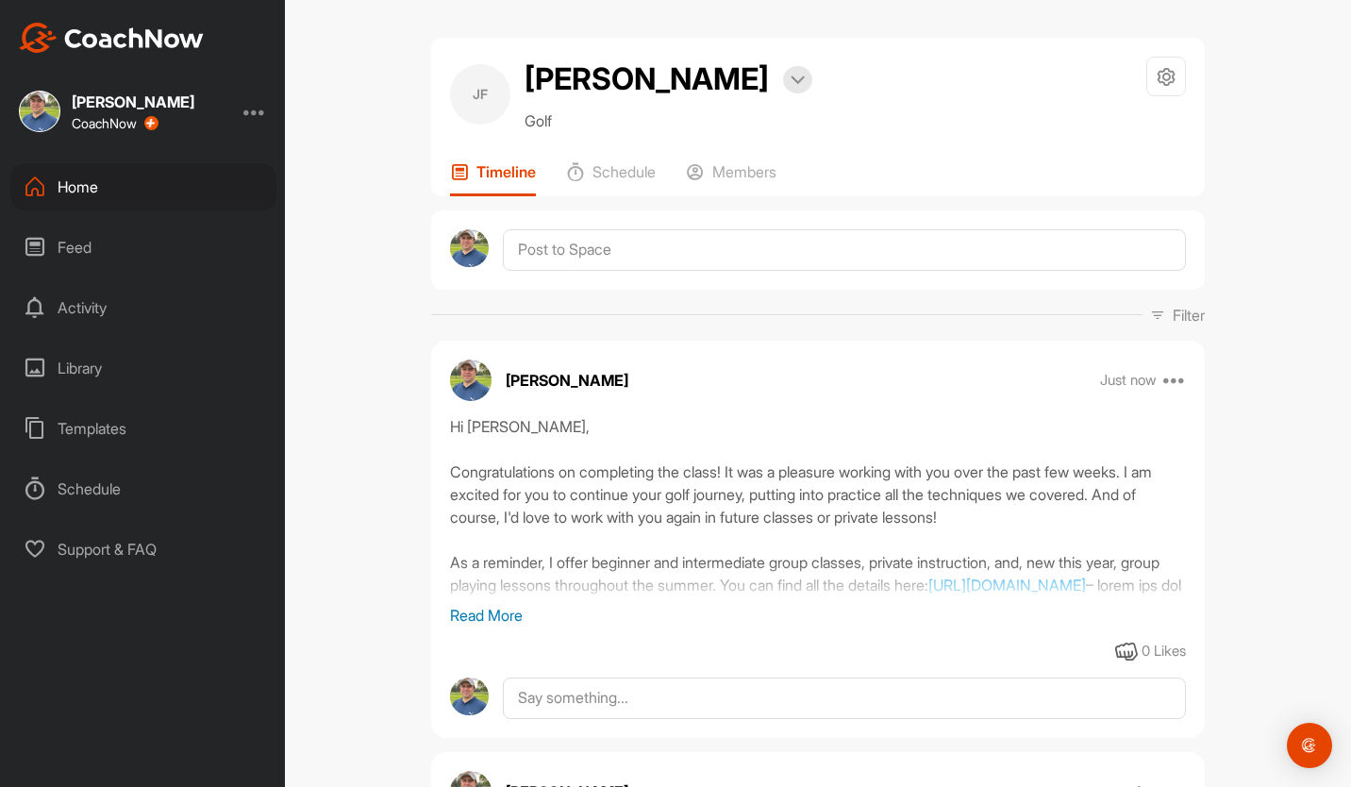
click at [75, 185] on div "Home" at bounding box center [143, 186] width 266 height 47
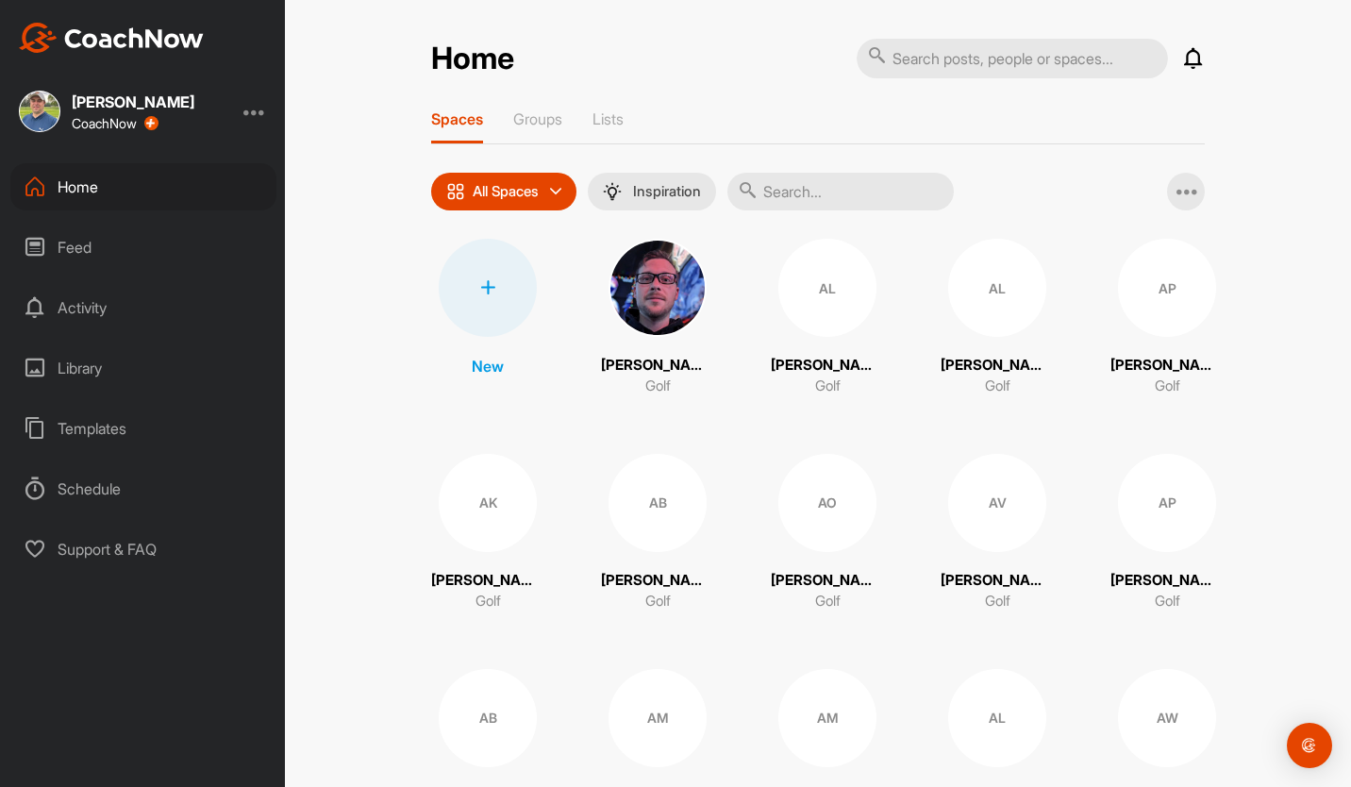
click at [975, 63] on input "text" at bounding box center [1012, 59] width 311 height 40
type input "[PERSON_NAME]"
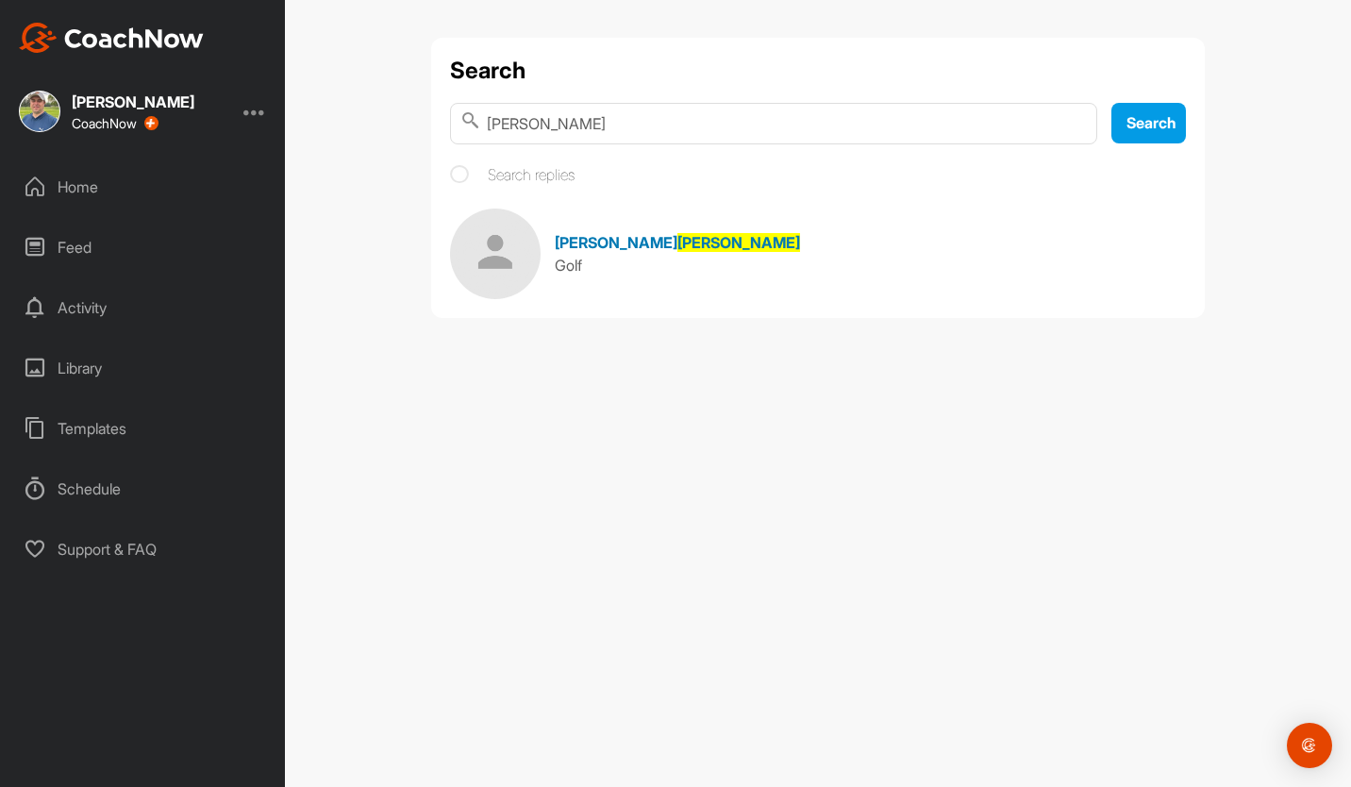
click at [578, 243] on span "[PERSON_NAME]" at bounding box center [616, 242] width 123 height 19
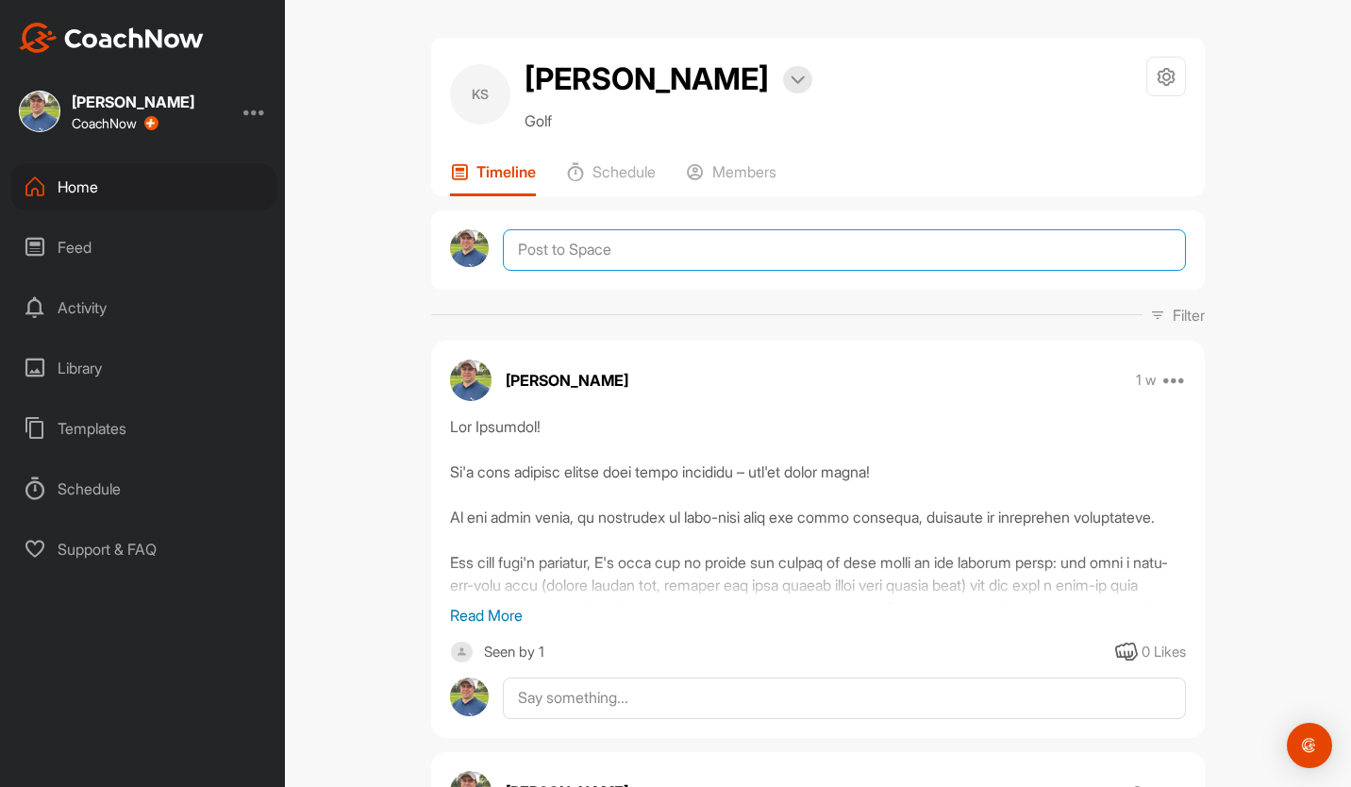
click at [589, 259] on textarea at bounding box center [844, 250] width 683 height 42
paste textarea "Lo Ipsum, Dolorsitametcon ad elitseddoe tem incid! Ut lab e dolorema aliquae ad…"
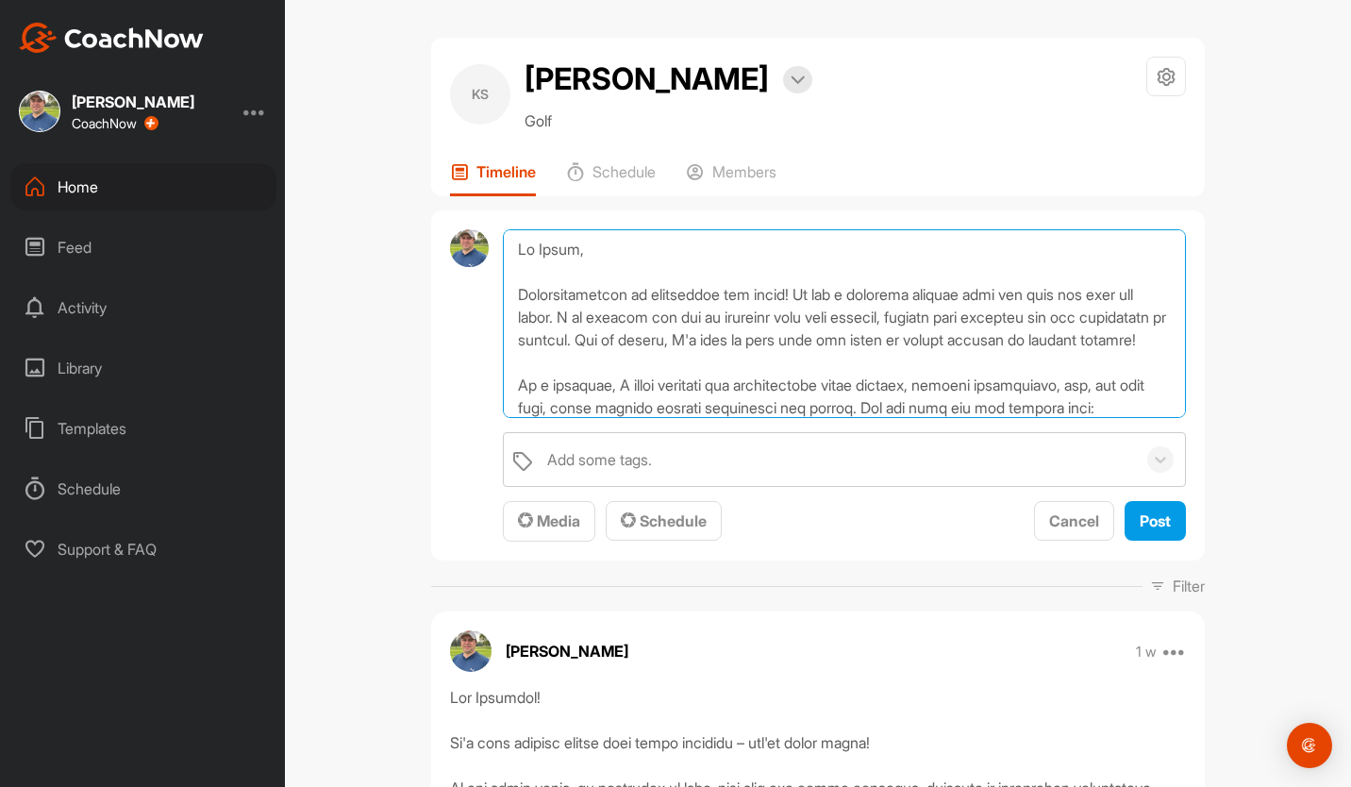
drag, startPoint x: 574, startPoint y: 250, endPoint x: 647, endPoint y: 210, distance: 84.1
click at [574, 250] on textarea at bounding box center [844, 323] width 683 height 189
type textarea "Lo Ipsumdol, Sitametconsecte ad elitseddoe tem incid! Ut lab e dolorema aliquae…"
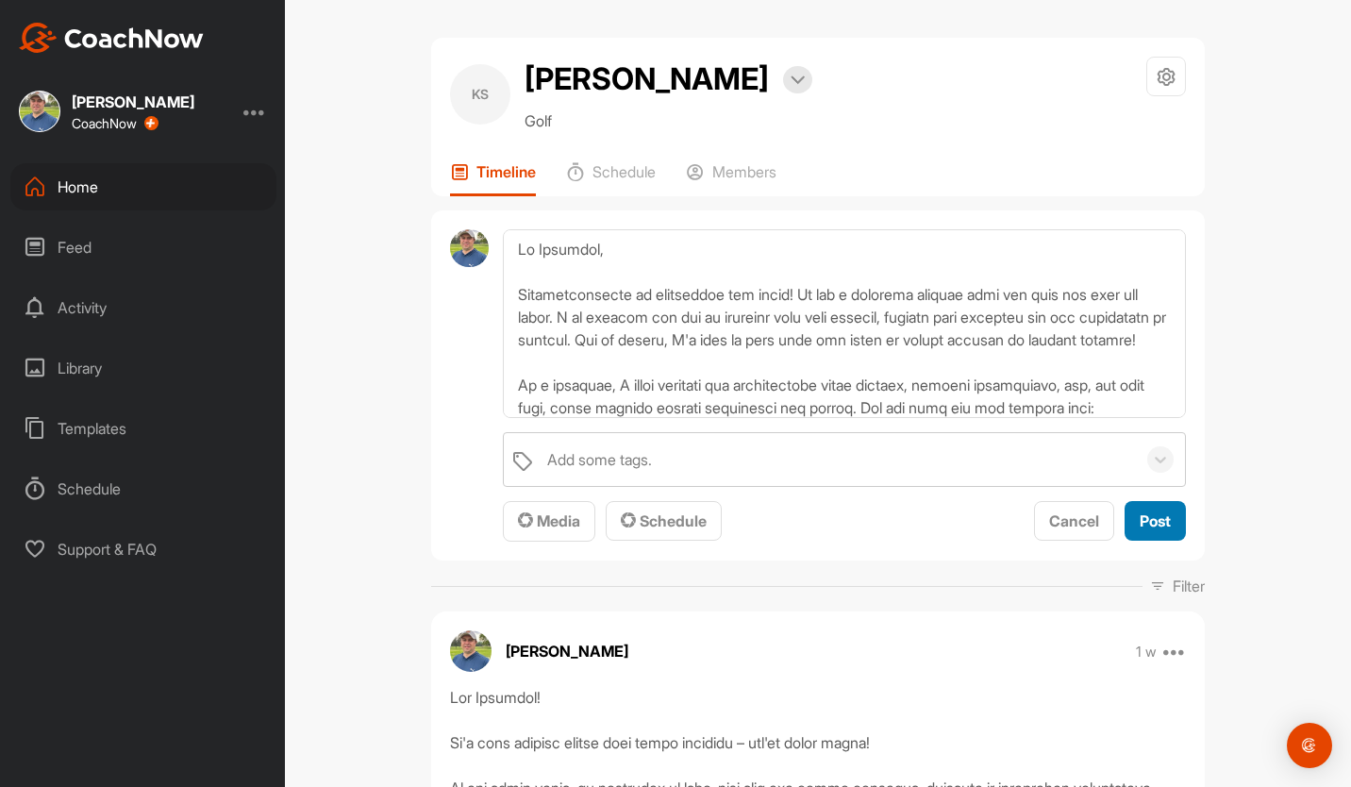
click at [1146, 516] on span "Post" at bounding box center [1155, 520] width 31 height 19
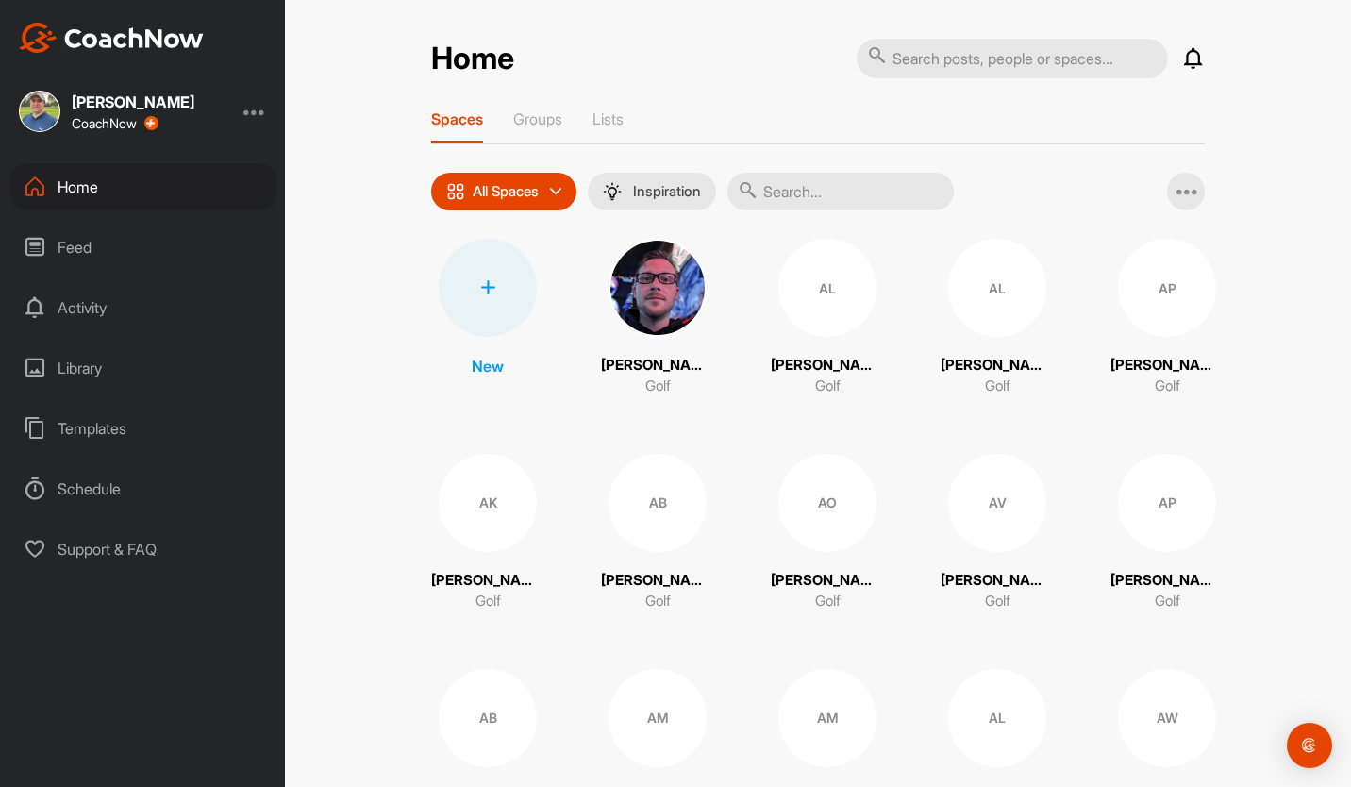
click at [106, 235] on div "Feed" at bounding box center [143, 247] width 266 height 47
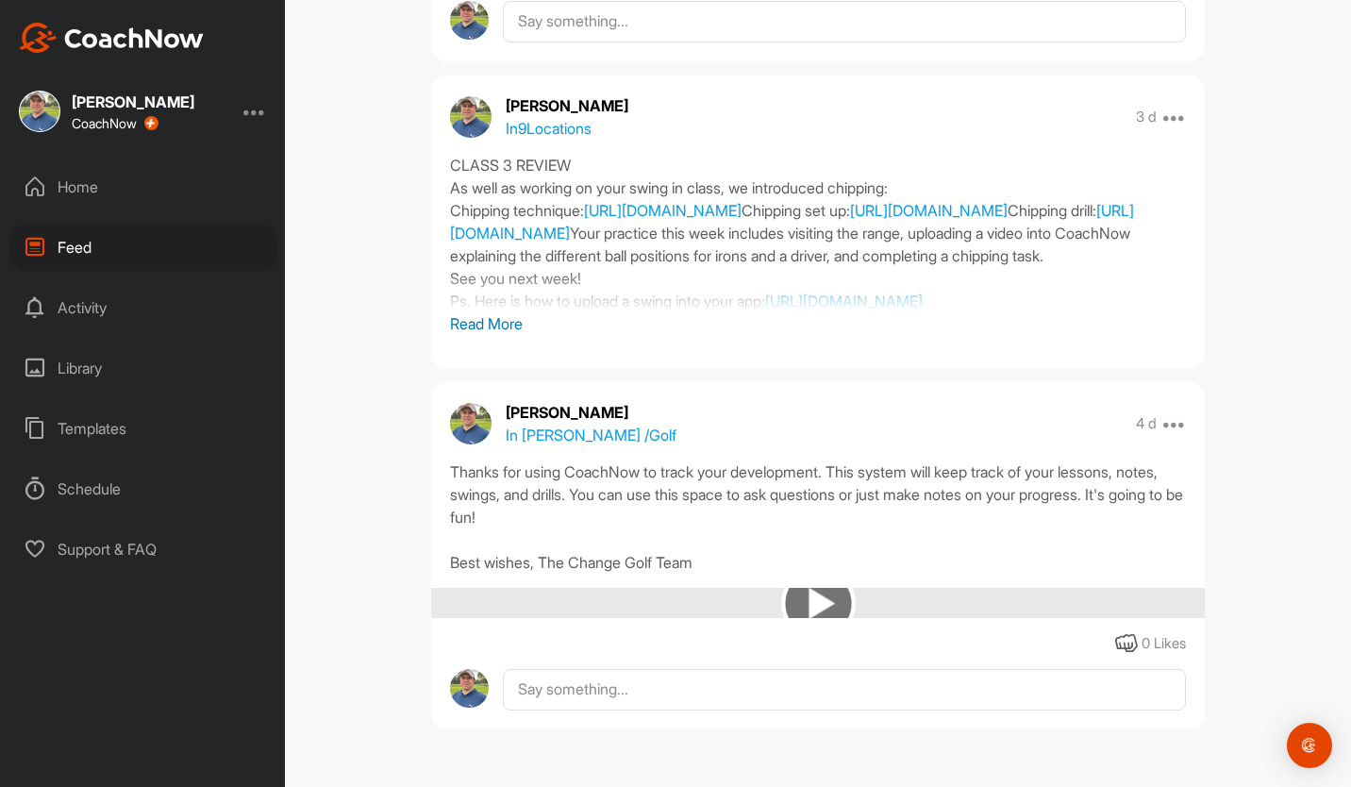
scroll to position [19516, 0]
